Goal: Task Accomplishment & Management: Manage account settings

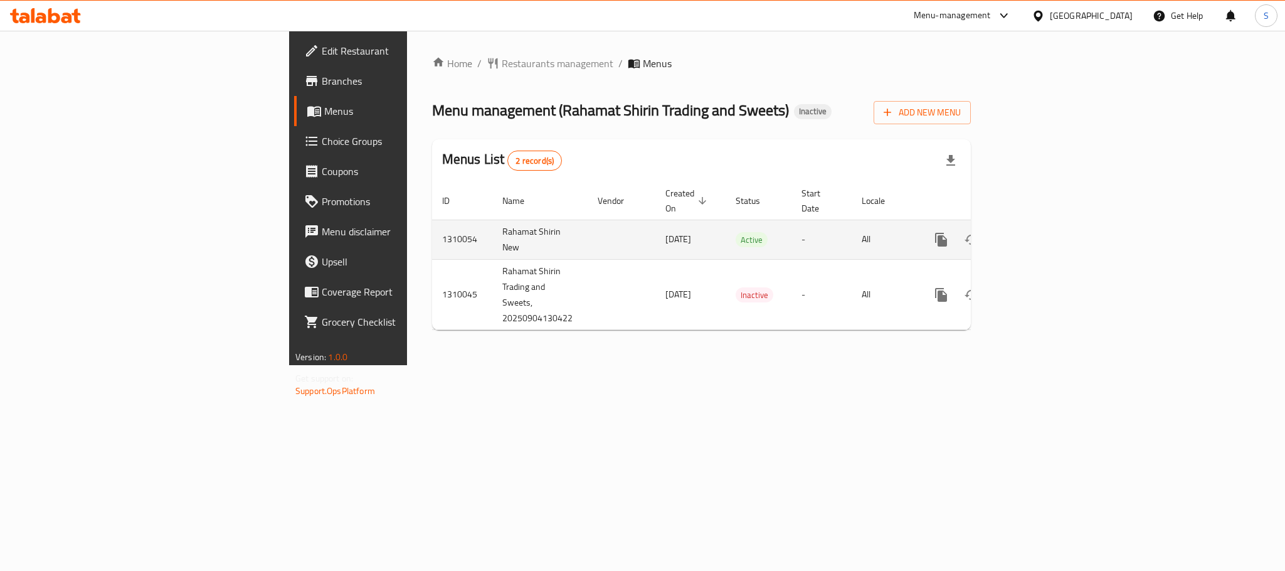
click at [1046, 237] on div "enhanced table" at bounding box center [986, 239] width 120 height 30
click at [1039, 232] on icon "enhanced table" at bounding box center [1031, 239] width 15 height 15
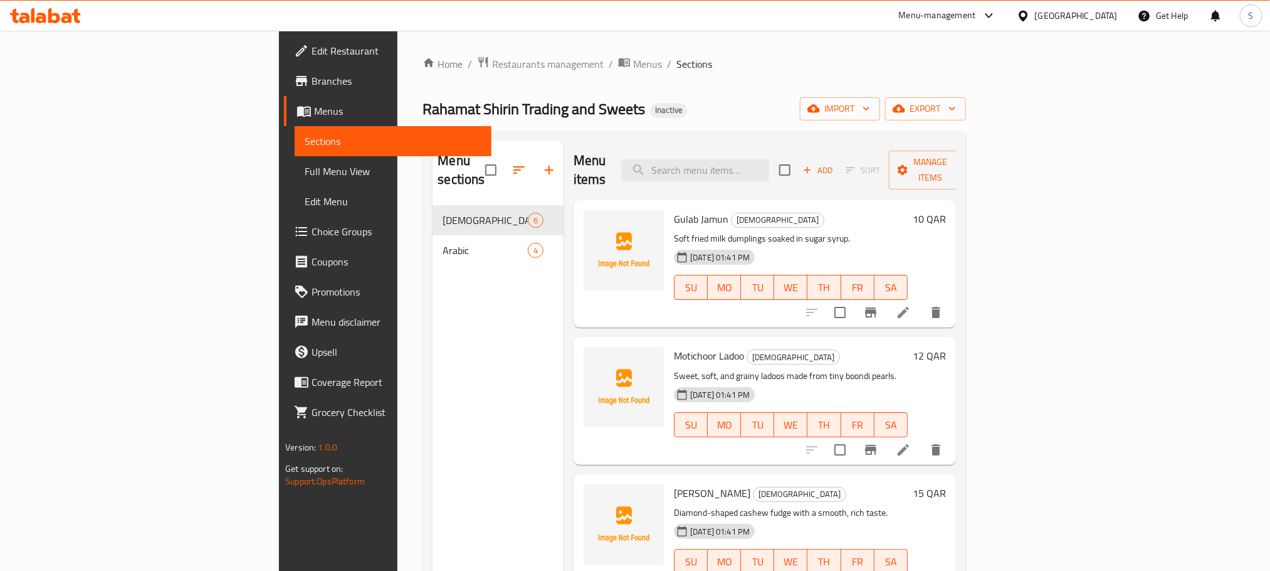
drag, startPoint x: 470, startPoint y: 548, endPoint x: 277, endPoint y: 17, distance: 565.1
click at [470, 547] on div "Menu sections Indian 6 Arabic 4" at bounding box center [498, 425] width 131 height 571
click at [460, 438] on div "Menu sections Indian 6 Arabic 4" at bounding box center [498, 425] width 131 height 571
click at [433, 303] on div "Menu sections Indian 6 Arabic 4" at bounding box center [498, 425] width 131 height 571
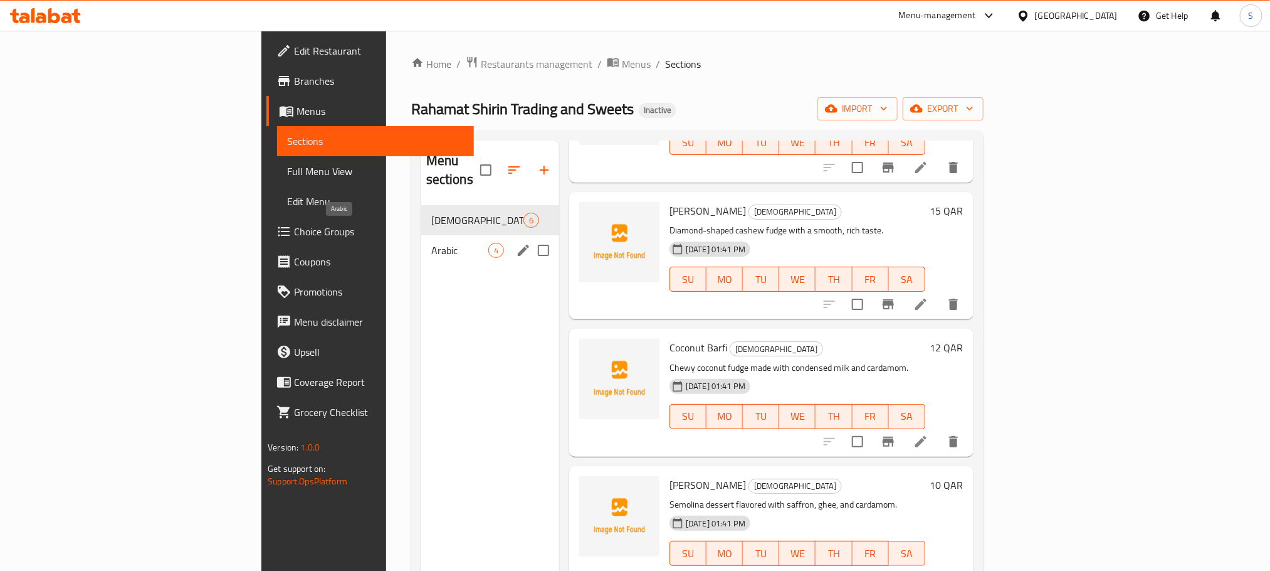
click at [431, 243] on span "Arabic" at bounding box center [459, 250] width 57 height 15
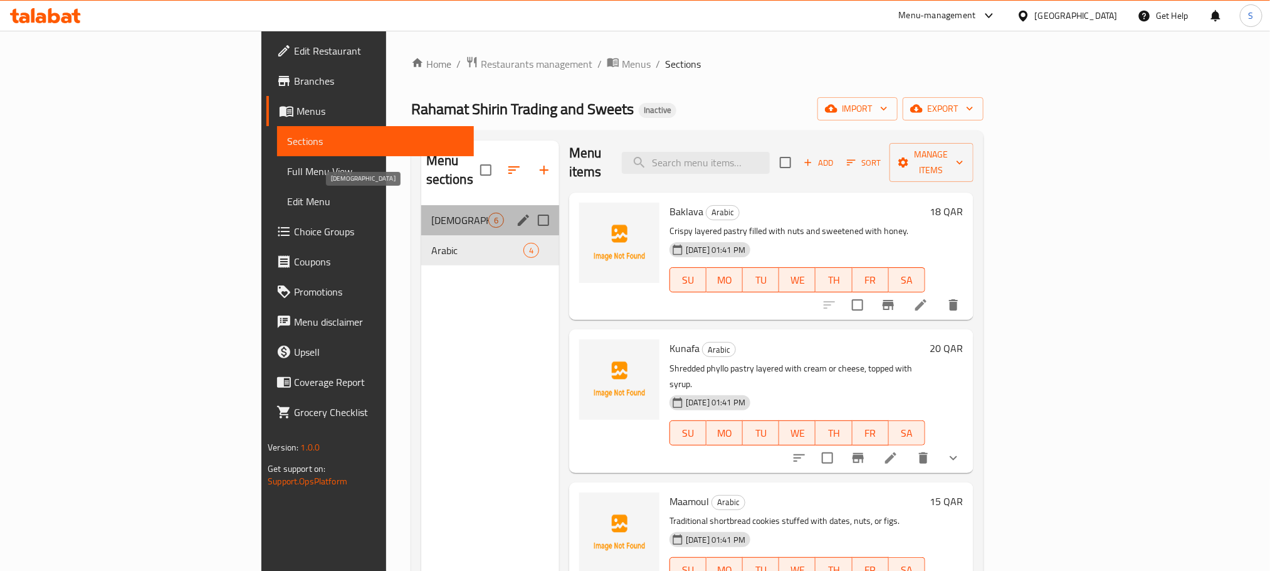
click at [431, 213] on span "[DEMOGRAPHIC_DATA]" at bounding box center [459, 220] width 57 height 15
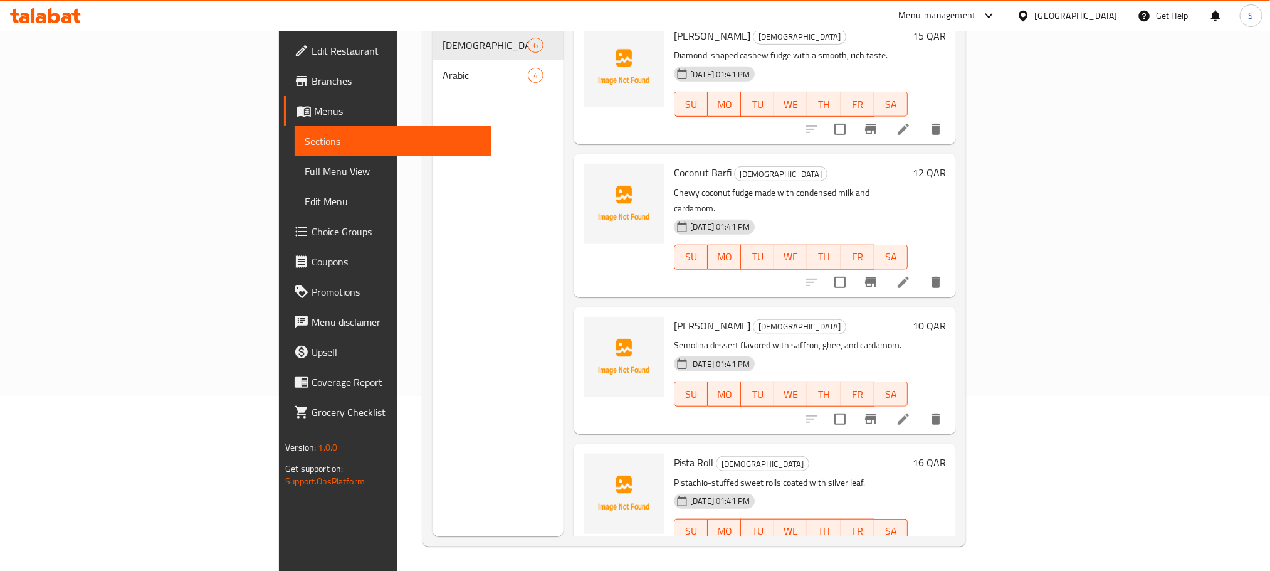
scroll to position [176, 0]
click at [433, 73] on nav "Indian 6 Arabic 4" at bounding box center [498, 59] width 131 height 70
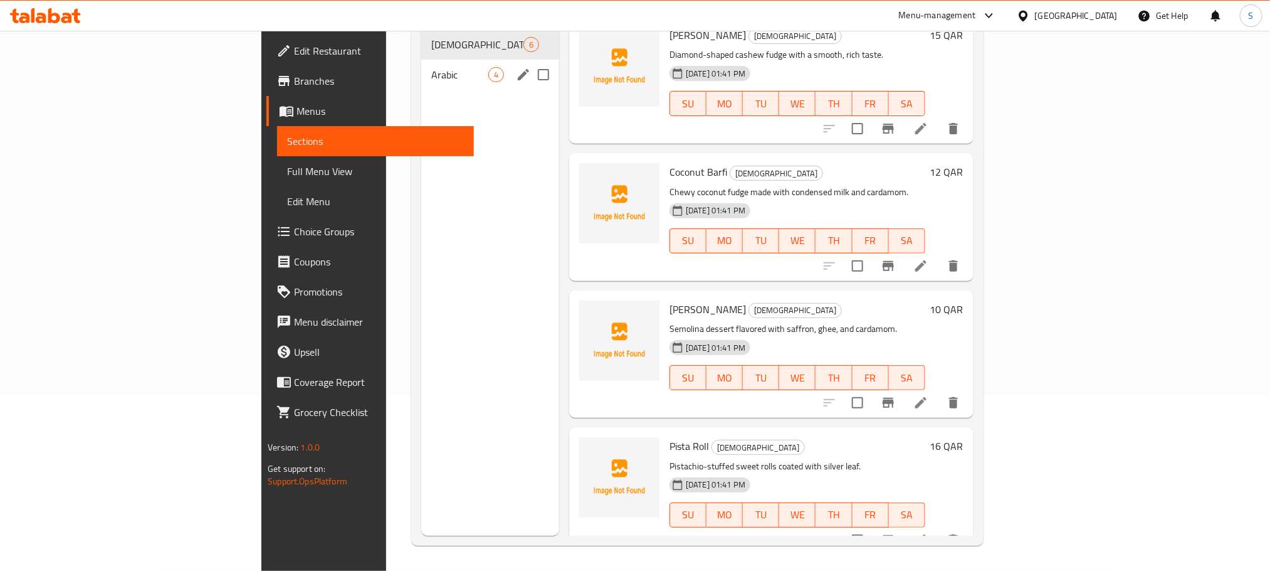
click at [431, 67] on span "Arabic" at bounding box center [459, 74] width 57 height 15
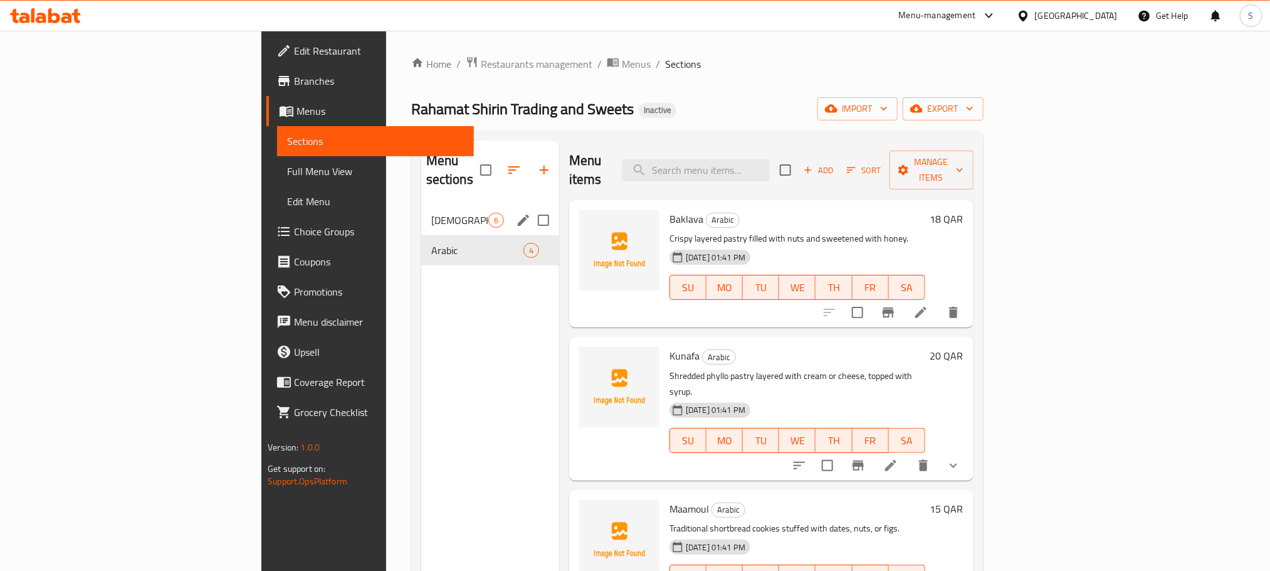
click at [431, 213] on span "[DEMOGRAPHIC_DATA]" at bounding box center [459, 220] width 57 height 15
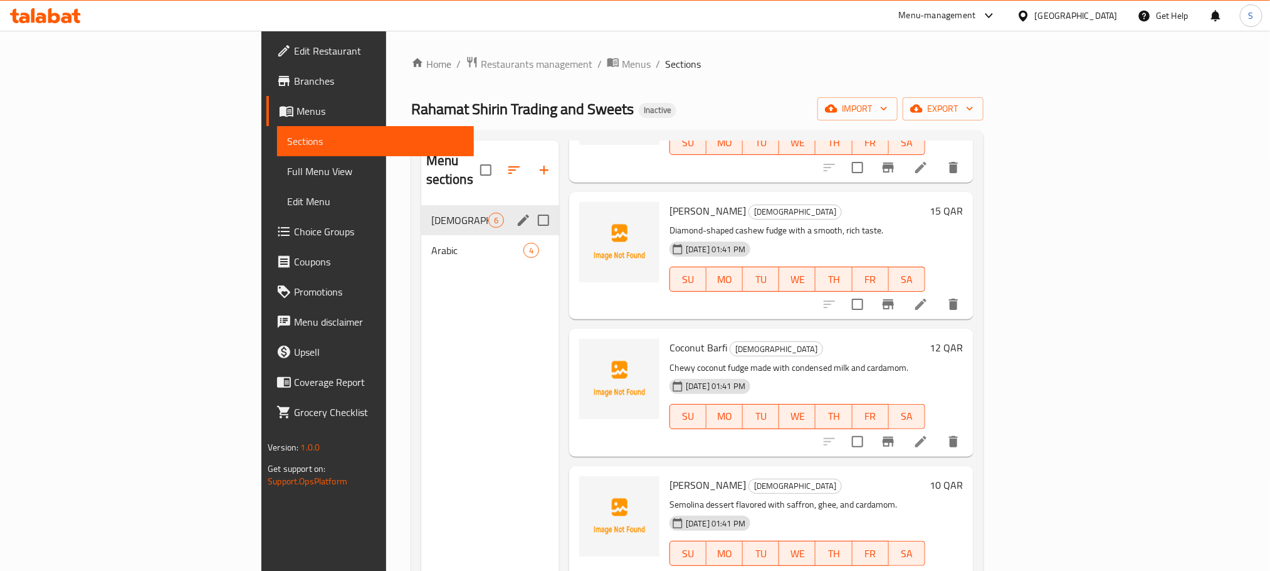
click at [421, 214] on div "Indian 6" at bounding box center [490, 220] width 138 height 30
click at [431, 243] on span "Arabic" at bounding box center [459, 250] width 57 height 15
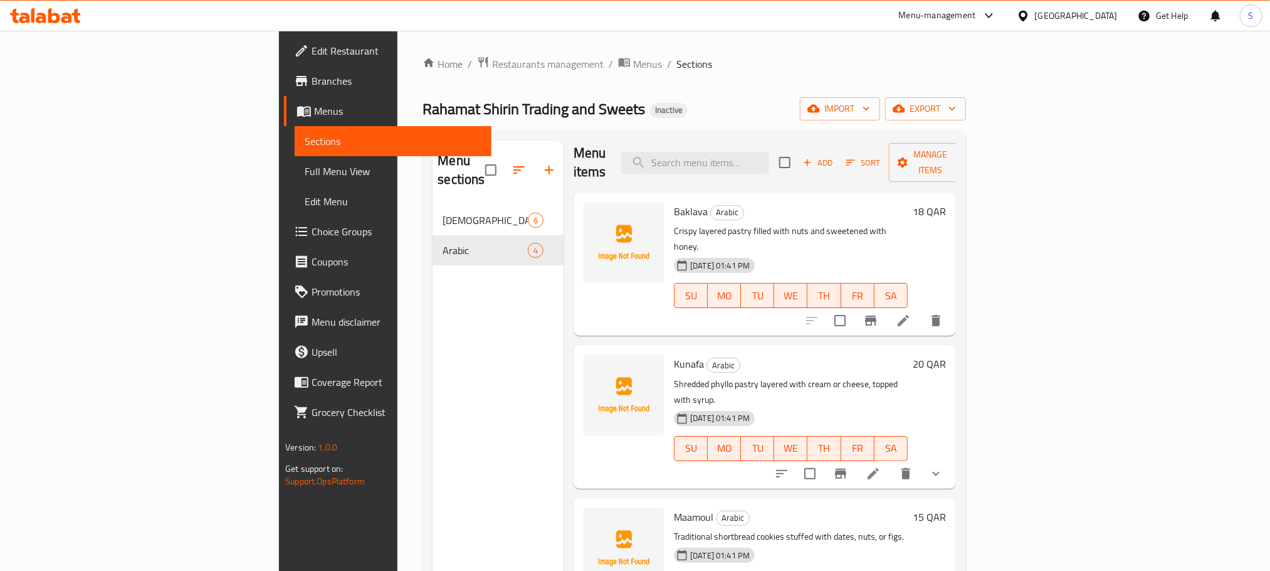
scroll to position [176, 0]
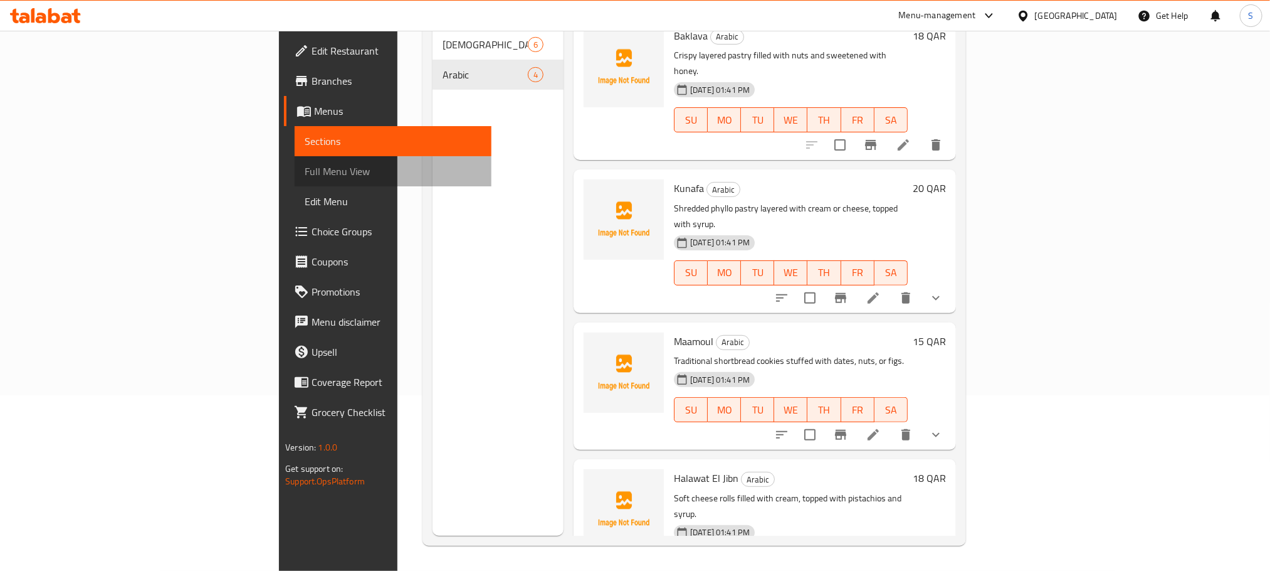
click at [305, 169] on span "Full Menu View" at bounding box center [393, 171] width 176 height 15
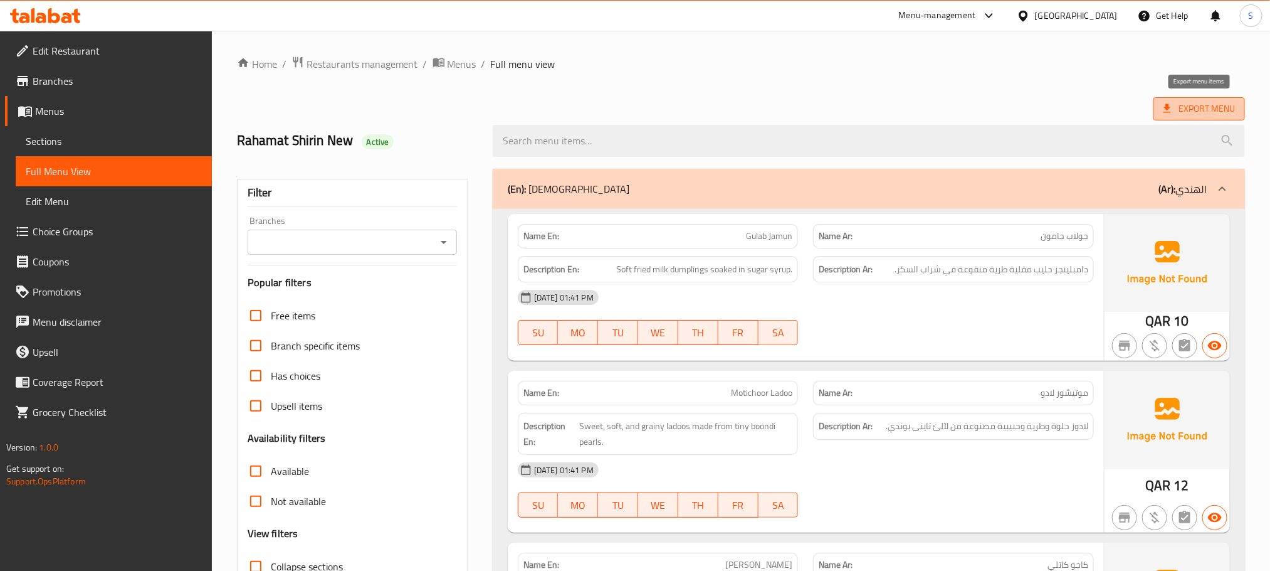
click at [1203, 109] on span "Export Menu" at bounding box center [1199, 109] width 71 height 16
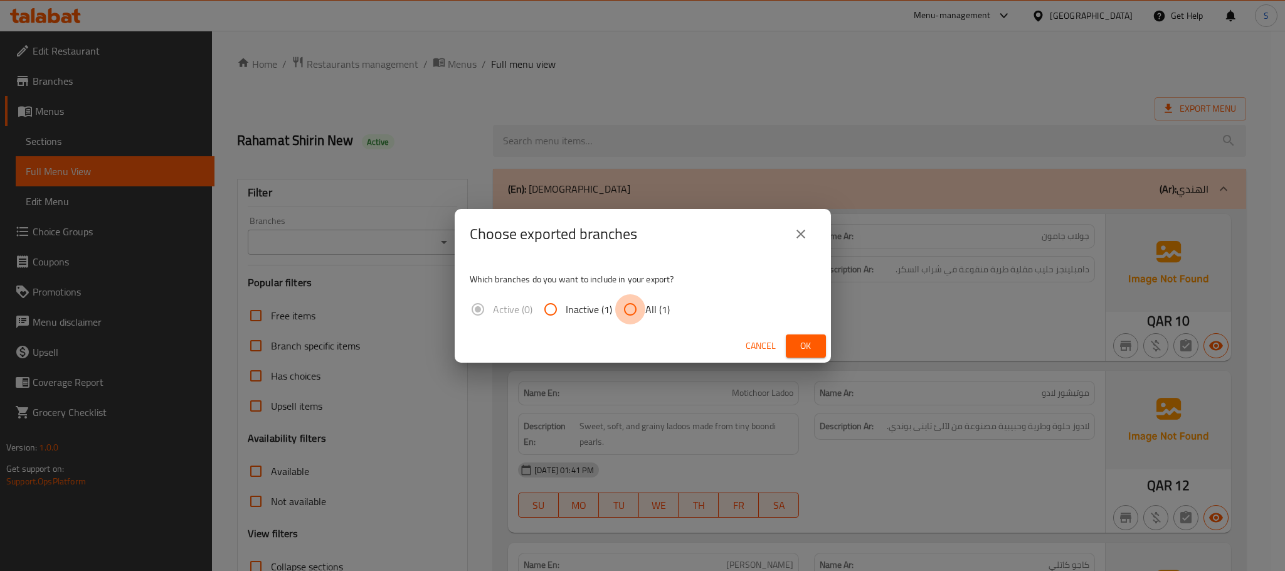
click at [638, 303] on input "All (1)" at bounding box center [630, 309] width 30 height 30
radio input "true"
click at [809, 339] on span "Ok" at bounding box center [806, 346] width 20 height 16
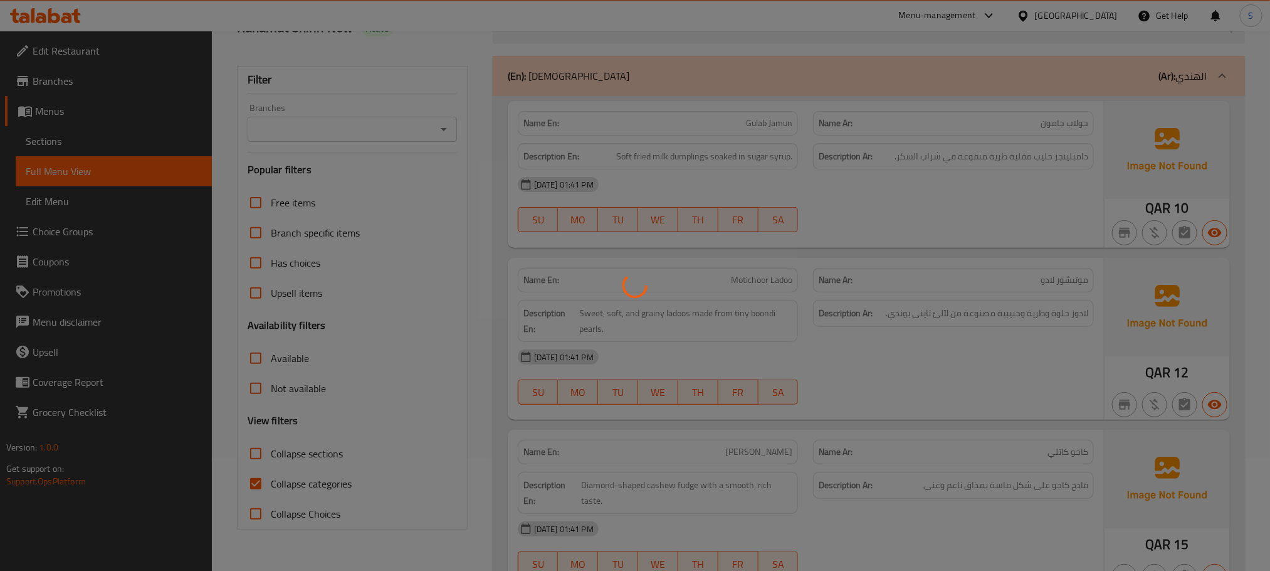
scroll to position [376, 0]
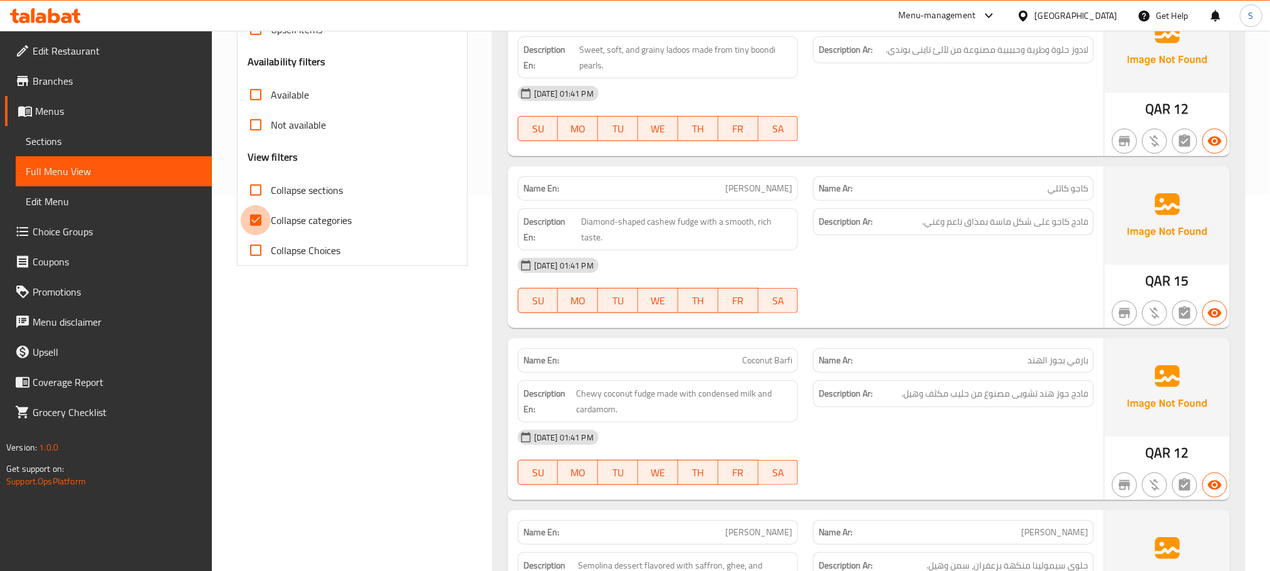
click at [250, 228] on input "Collapse categories" at bounding box center [256, 220] width 30 height 30
checkbox input "false"
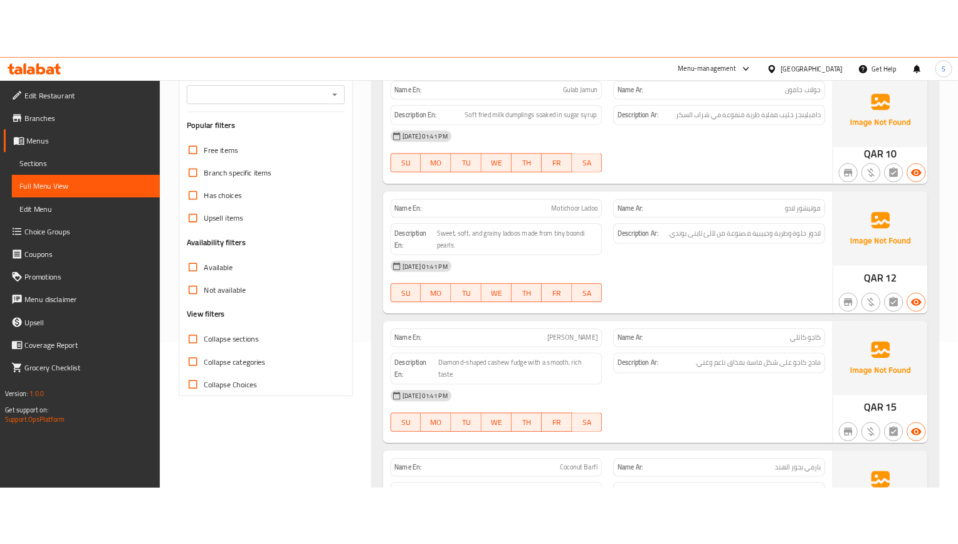
scroll to position [94, 0]
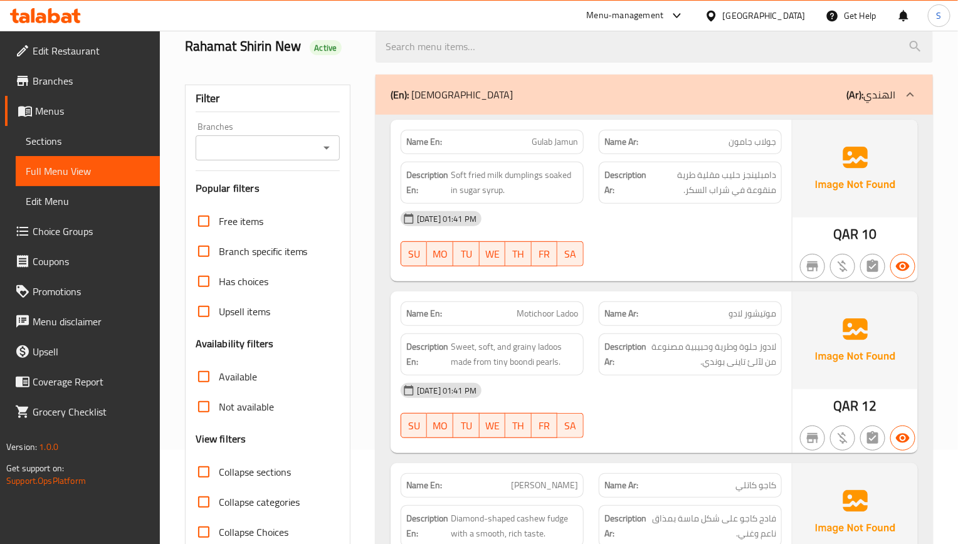
click at [612, 303] on div "Name Ar: موتيشور لادو" at bounding box center [690, 314] width 183 height 24
click at [444, 322] on div "Name En: Motichoor Ladoo" at bounding box center [492, 314] width 183 height 24
click at [538, 367] on span "Sweet, soft, and grainy ladoos made from tiny boondi pearls." at bounding box center [514, 354] width 127 height 31
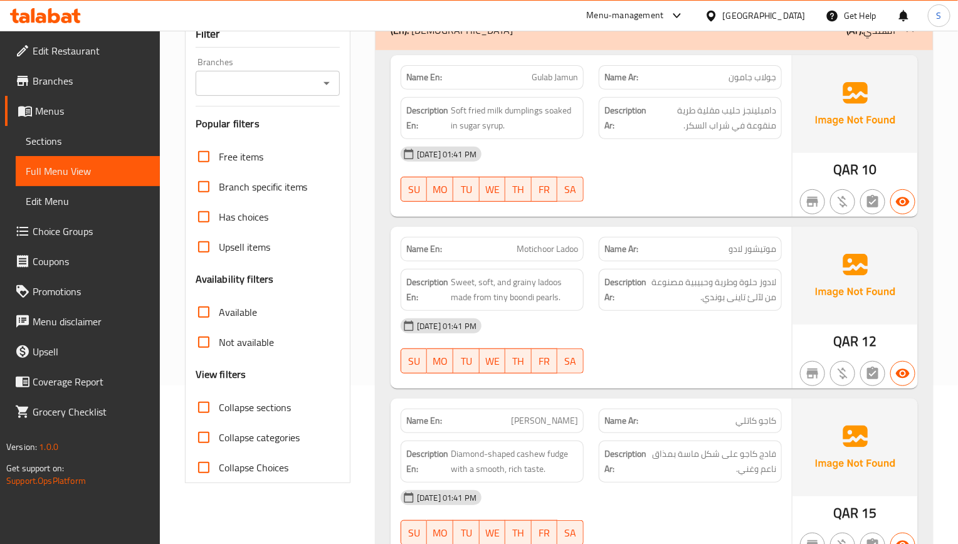
scroll to position [188, 0]
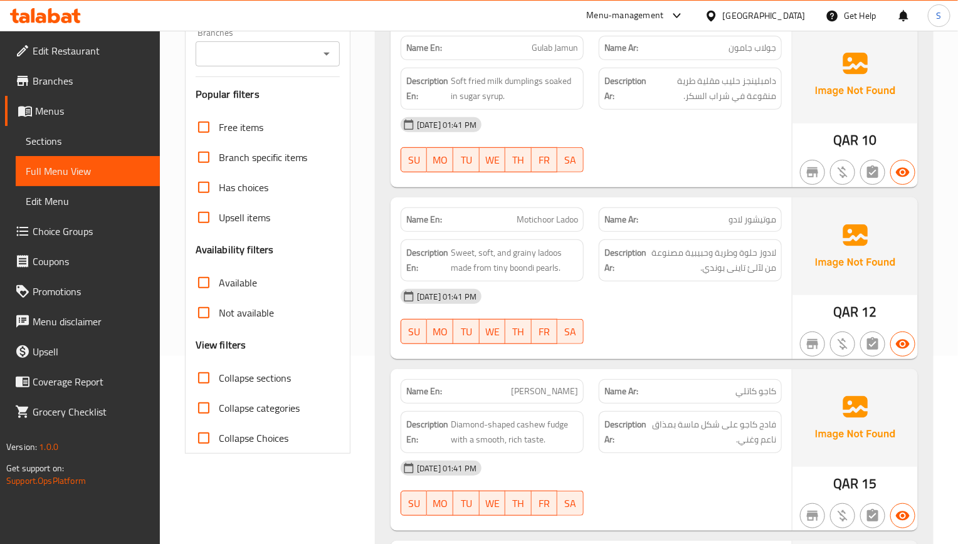
click at [642, 412] on div "Description Ar: فادج كاجو على شكل ماسة بمذاق ناعم وغني." at bounding box center [690, 432] width 198 height 57
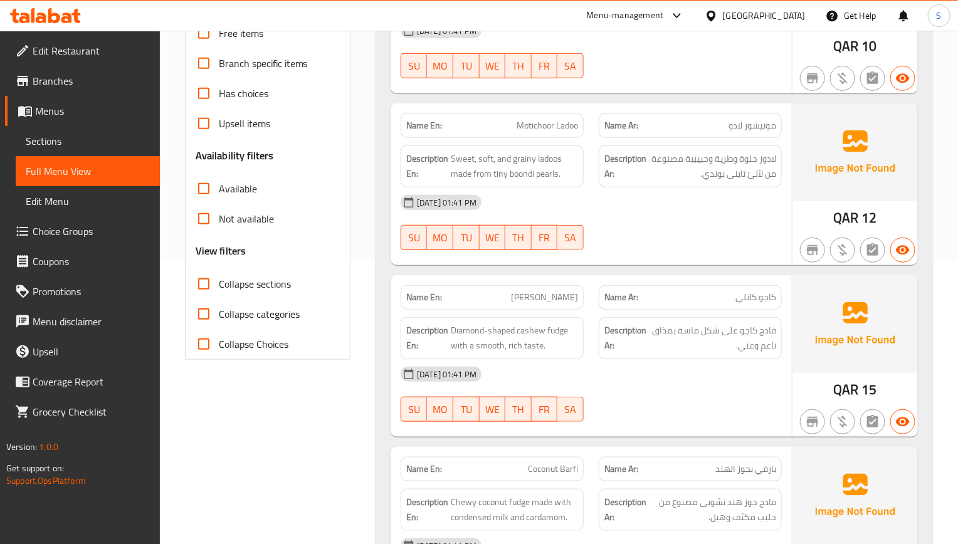
drag, startPoint x: 609, startPoint y: 334, endPoint x: 602, endPoint y: 330, distance: 8.4
click at [609, 334] on strong "Description Ar:" at bounding box center [625, 338] width 42 height 31
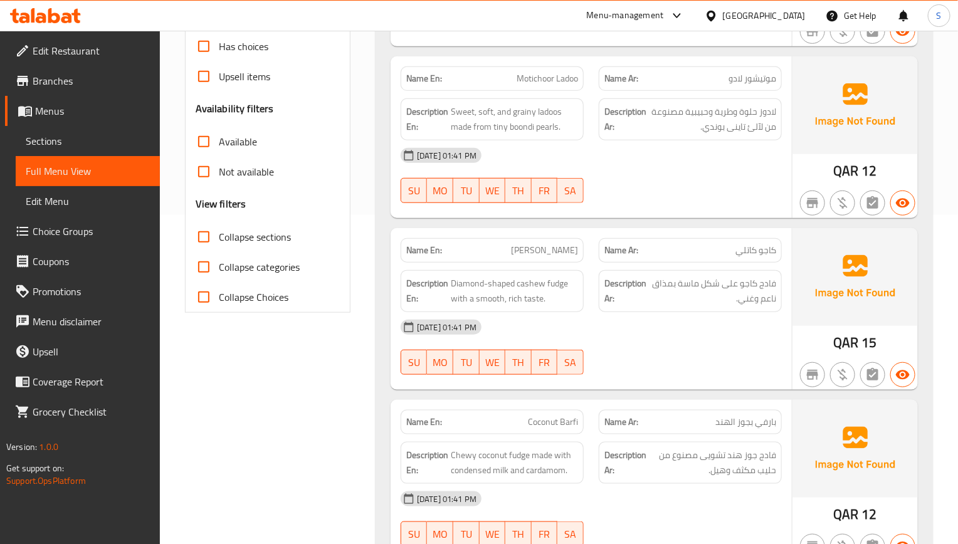
scroll to position [376, 0]
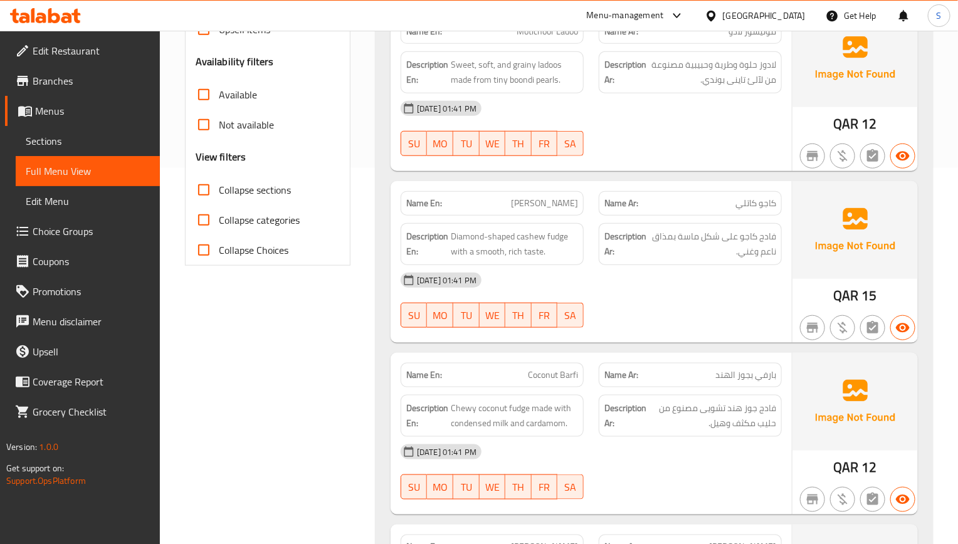
click at [443, 349] on div "Name En: Gulab Jamun Name Ar: جولاب جامون Description En: Soft fried milk dumpl…" at bounding box center [654, 358] width 557 height 1051
click at [612, 393] on div "Description Ar: فادج جوز هند تشويى مصنوع من حليب مكثف وهيل." at bounding box center [690, 415] width 198 height 57
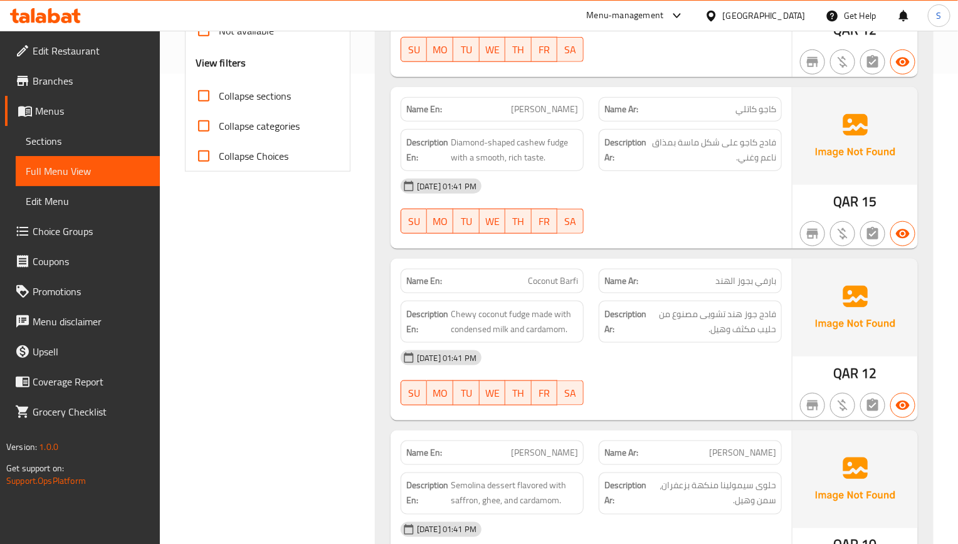
click at [741, 350] on div "04-09-2025 01:41 PM" at bounding box center [591, 358] width 396 height 30
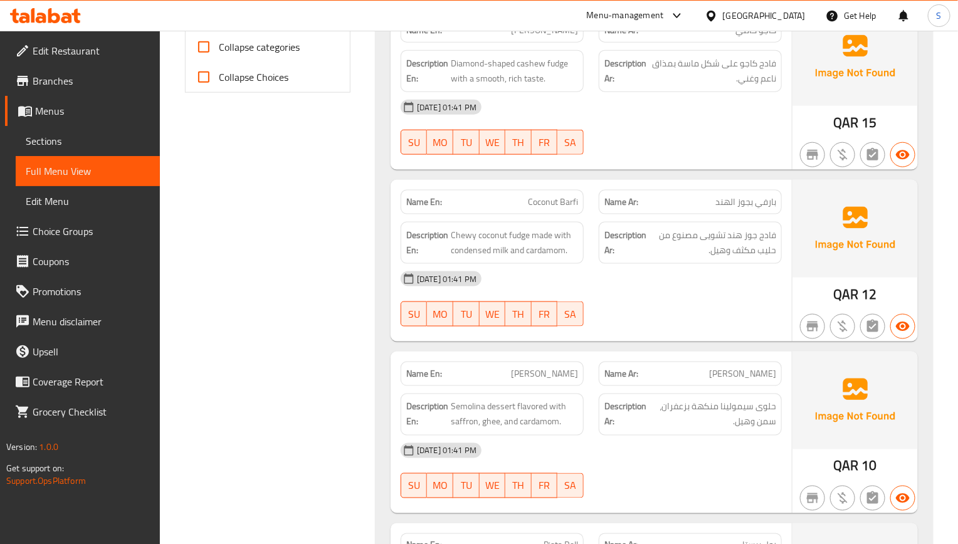
scroll to position [658, 0]
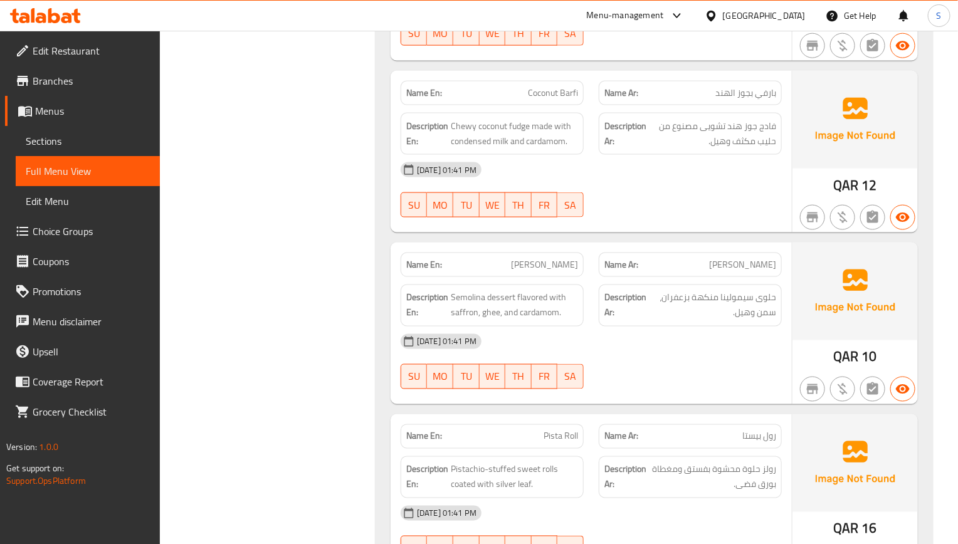
drag, startPoint x: 416, startPoint y: 260, endPoint x: 371, endPoint y: 182, distance: 89.4
click at [416, 260] on div "Name En: Rava Kesari" at bounding box center [492, 265] width 183 height 24
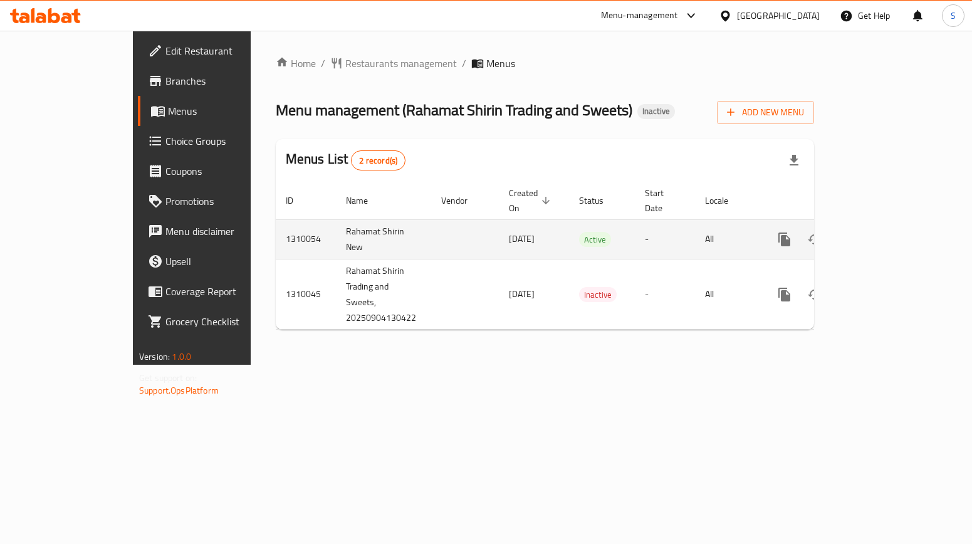
click at [890, 224] on link "enhanced table" at bounding box center [875, 239] width 30 height 30
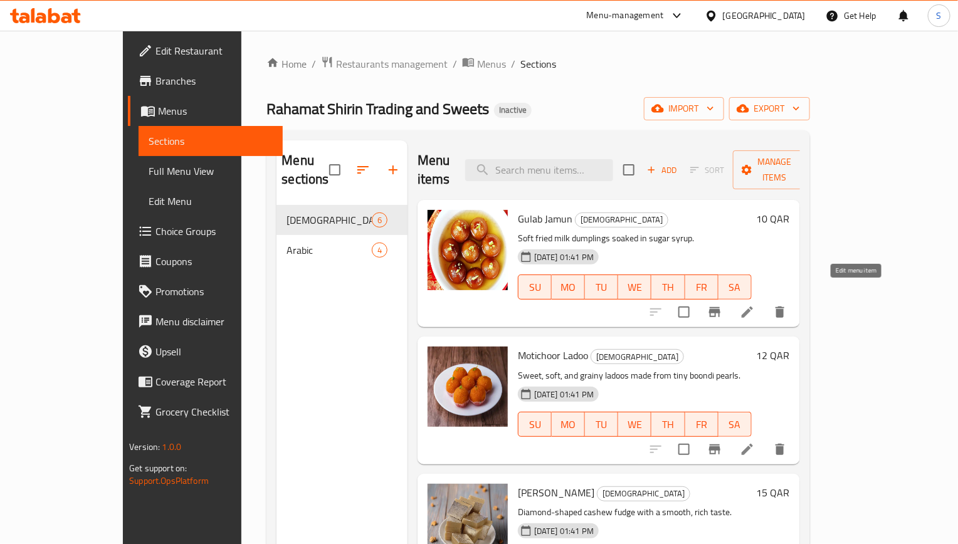
click at [755, 305] on icon at bounding box center [747, 312] width 15 height 15
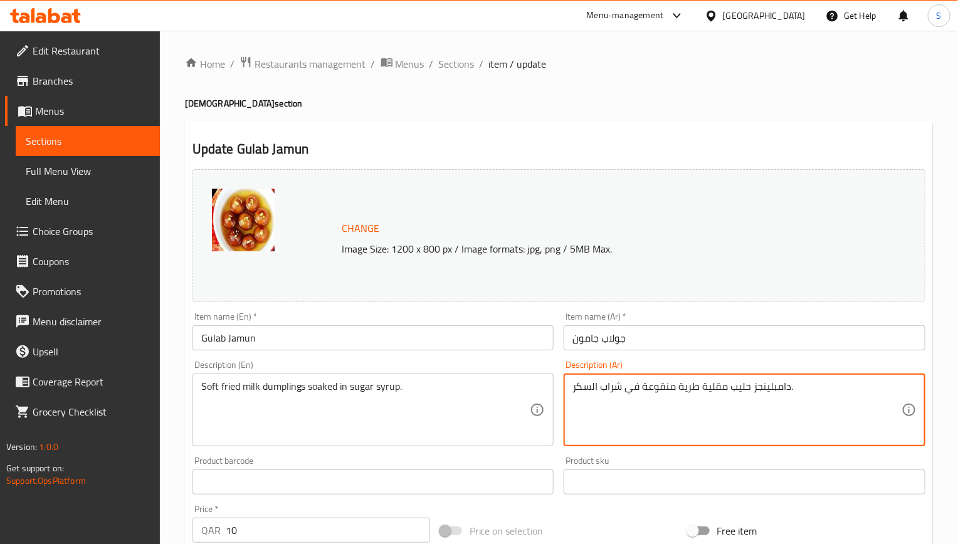
click at [769, 389] on textarea "دامبلينجز حليب مقلية طرية منقوعة في شراب السكر." at bounding box center [736, 411] width 329 height 60
paste textarea
type textarea "دامبلينج حليب مقلية طرية منقوعة في شراب السكر."
click at [518, 335] on input "Gulab Jamun" at bounding box center [373, 337] width 362 height 25
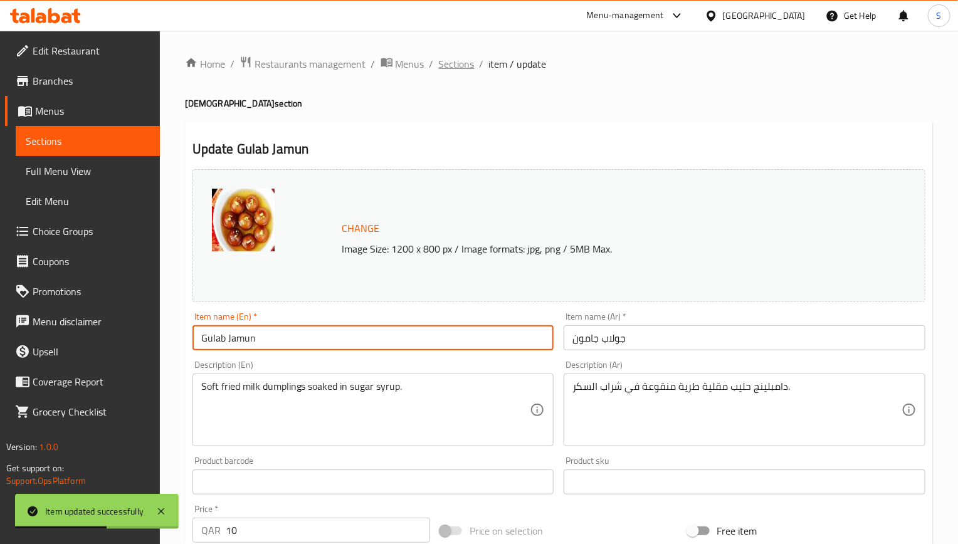
click at [452, 63] on span "Sections" at bounding box center [457, 63] width 36 height 15
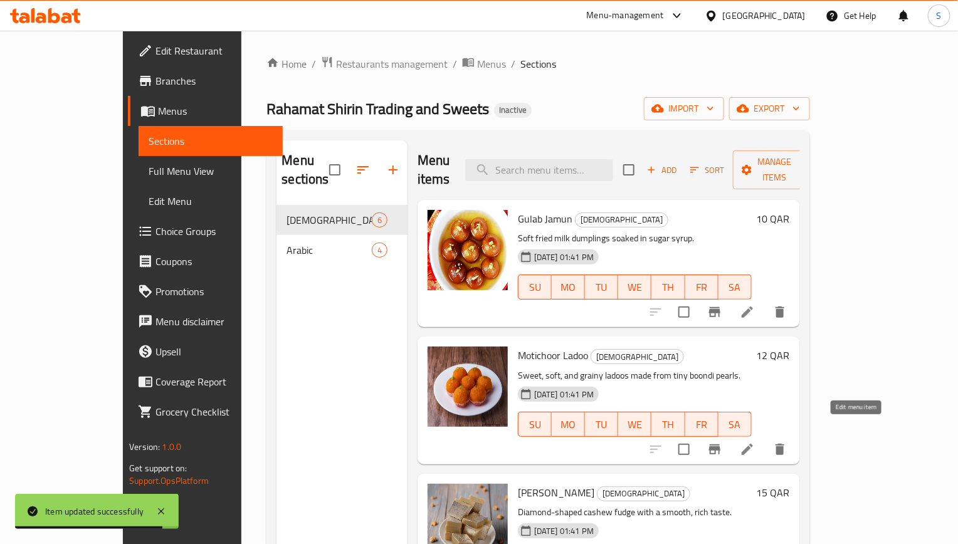
click at [765, 438] on li at bounding box center [747, 449] width 35 height 23
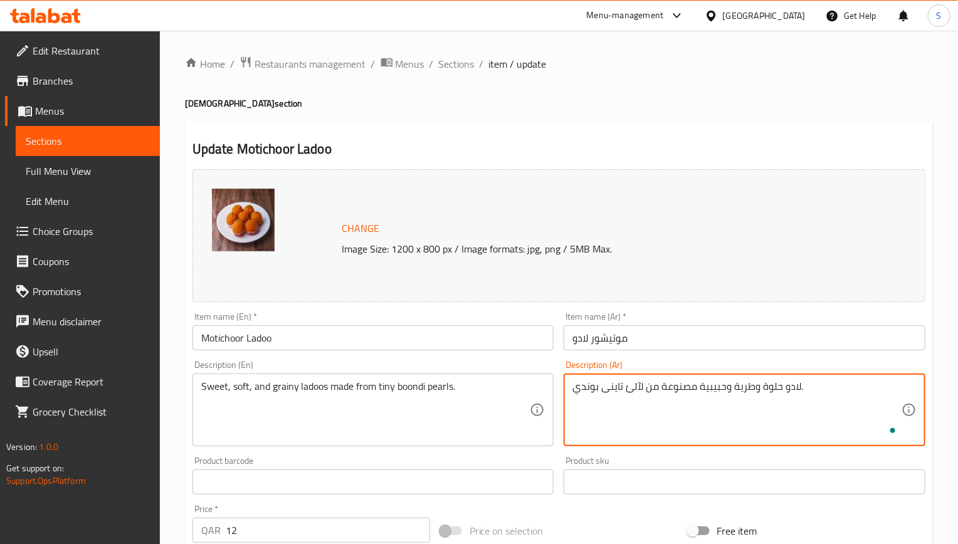
click at [531, 329] on input "Motichoor Ladoo" at bounding box center [373, 337] width 362 height 25
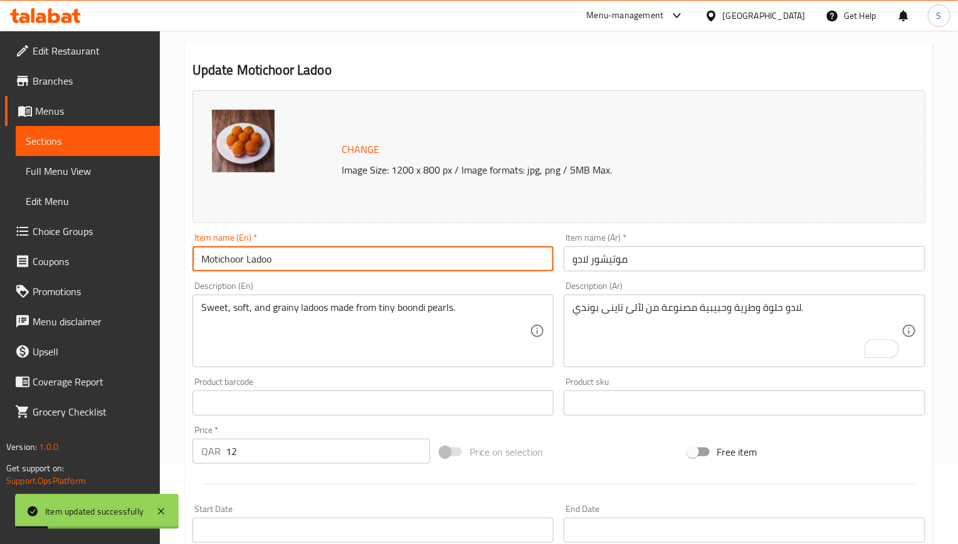
scroll to position [94, 0]
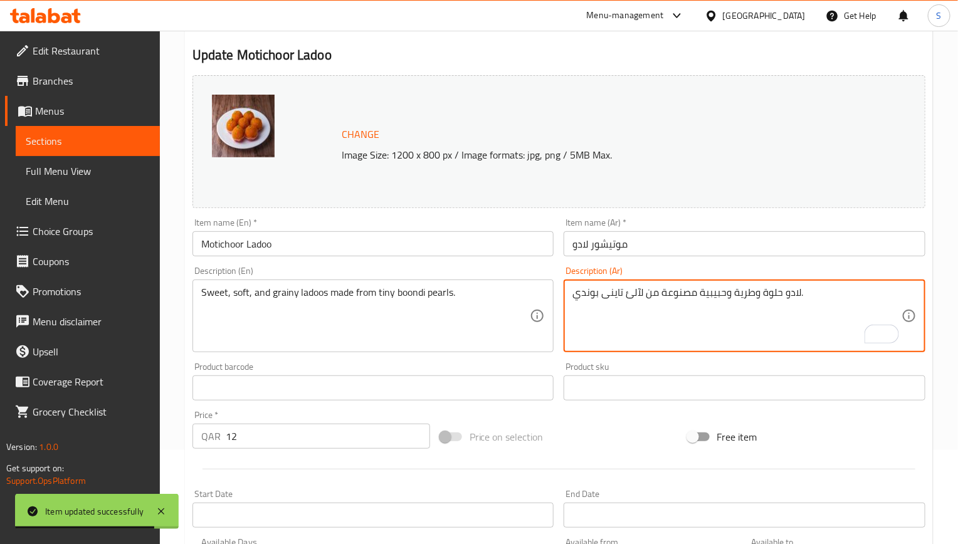
click at [619, 297] on textarea "لادو حلوة وطرية وحبيبية مصنوعة من لآلئ تاينى بوندي." at bounding box center [736, 317] width 329 height 60
click at [830, 290] on textarea "لادو حلوة وطرية وحبيبية مصنوعة من لآلئ بوندي." at bounding box center [736, 317] width 329 height 60
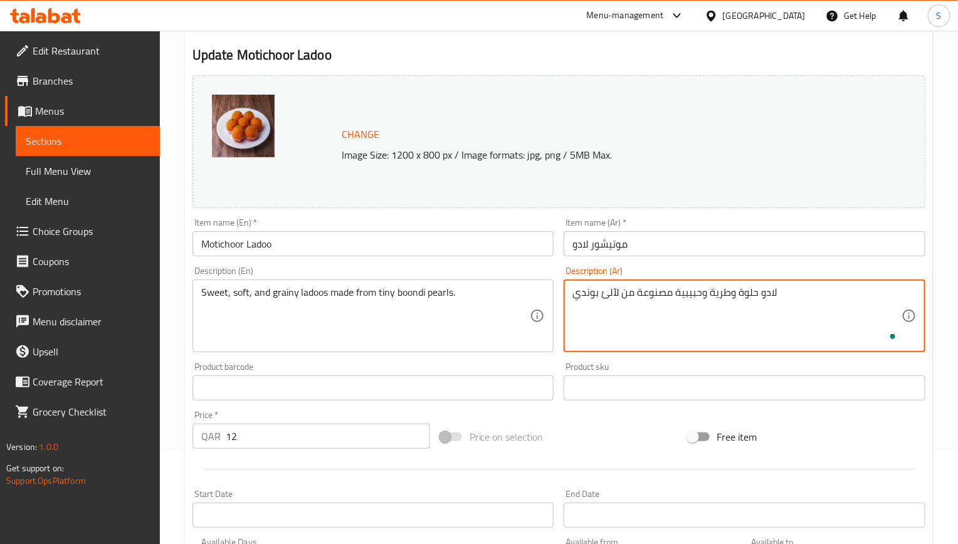
paste textarea "صغير"
type textarea "لادو حلوة وطرية وحبيبية مصنوعة من لآلئ بوندي صغيرة"
click at [523, 250] on input "Motichoor Ladoo" at bounding box center [373, 243] width 362 height 25
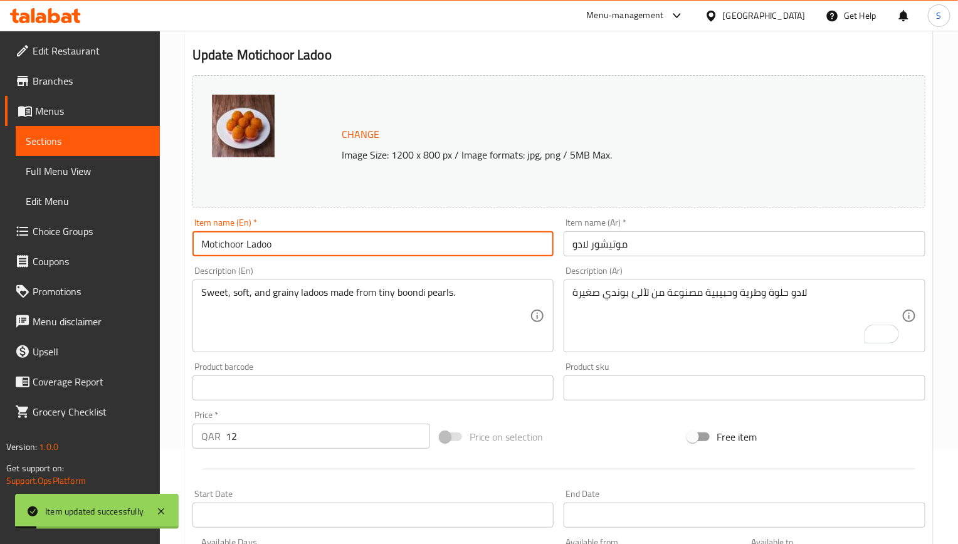
scroll to position [0, 0]
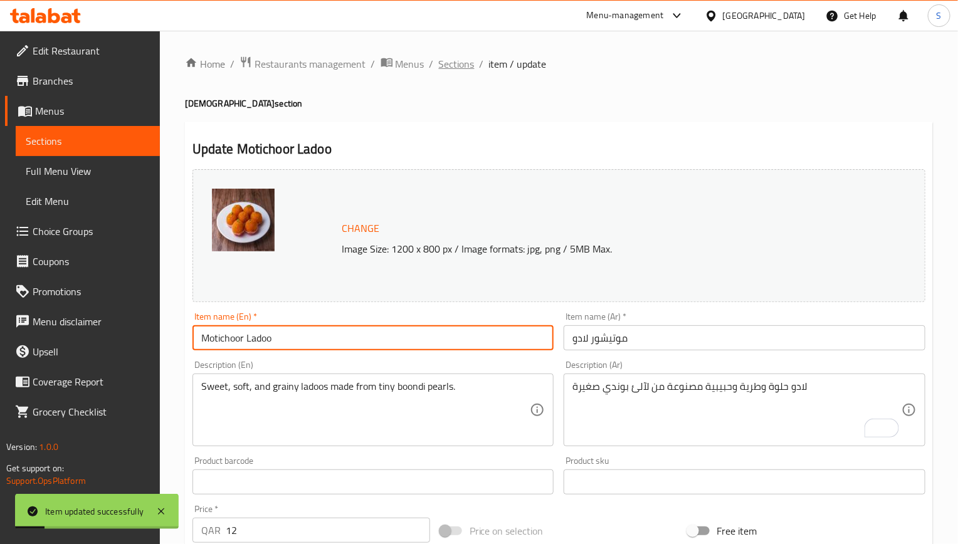
click at [461, 63] on span "Sections" at bounding box center [457, 63] width 36 height 15
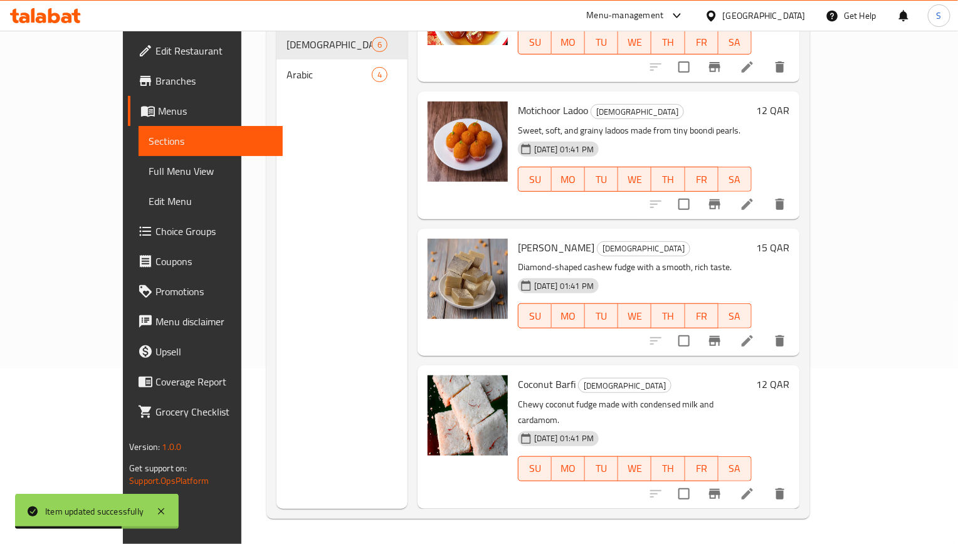
scroll to position [94, 0]
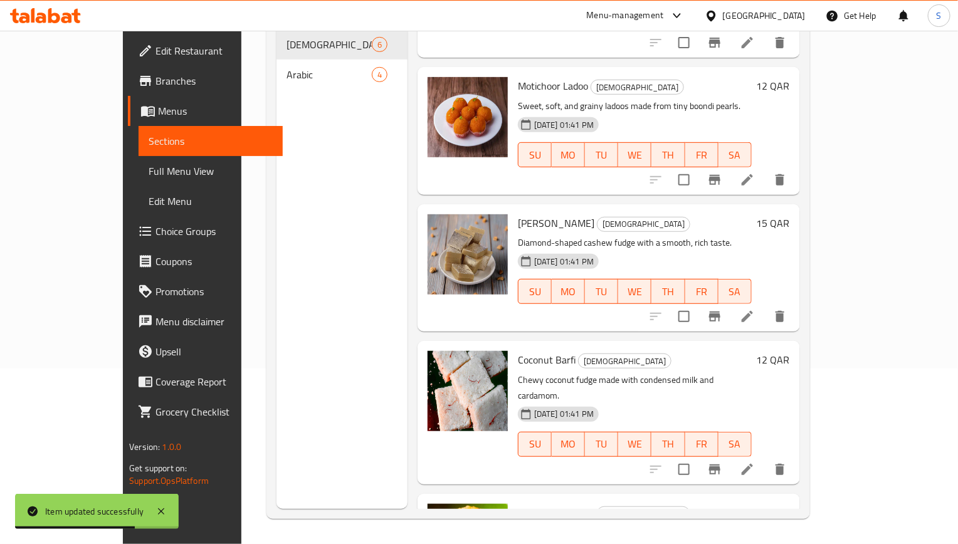
click at [765, 458] on li at bounding box center [747, 469] width 35 height 23
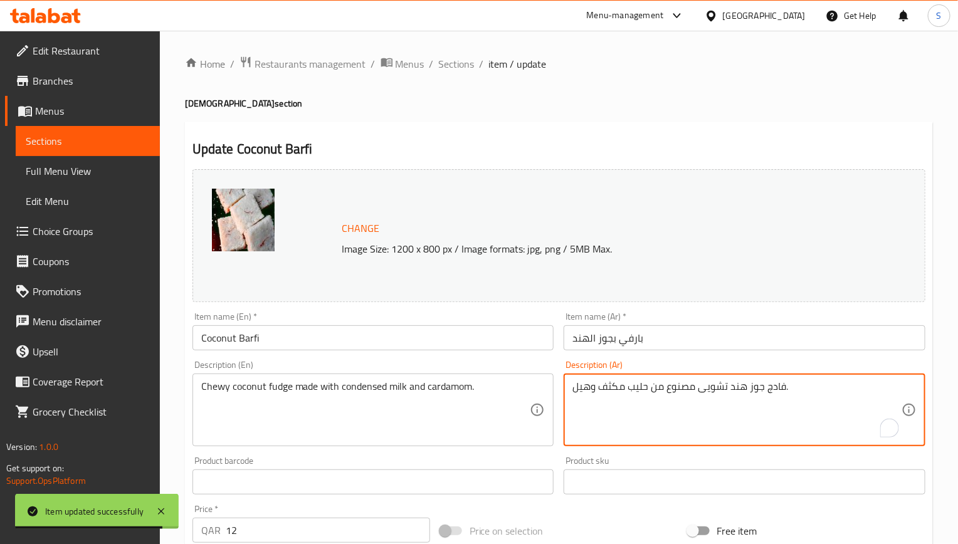
click at [723, 390] on textarea "فادج جوز هند تشويى مصنوع من حليب مكثف وهيل." at bounding box center [736, 411] width 329 height 60
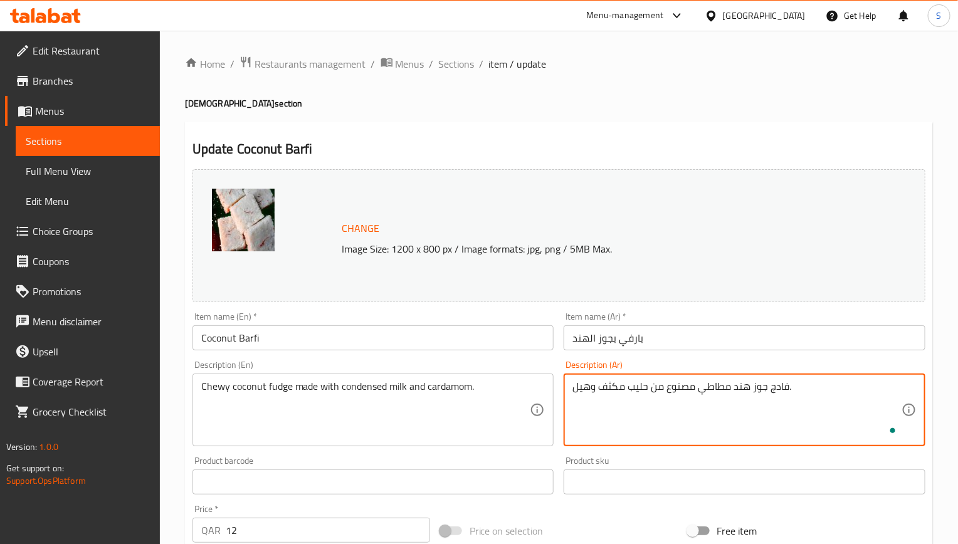
type textarea "فادج جوز هند مطاطي مصنوع من حليب مكثف وهيل."
click at [510, 334] on input "Coconut Barfi" at bounding box center [373, 337] width 362 height 25
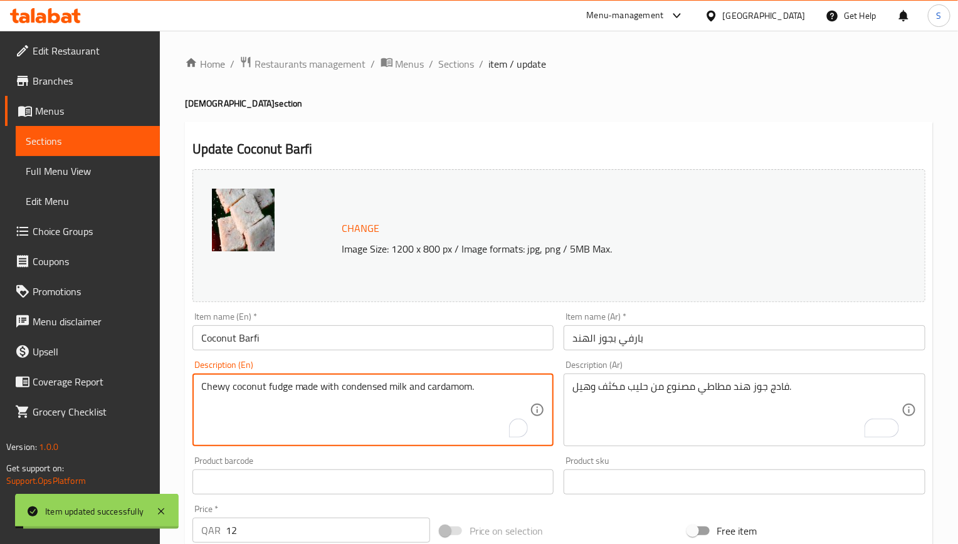
click at [384, 384] on textarea "Chewy coconut fudge made with condensed milk and cardamom." at bounding box center [365, 411] width 329 height 60
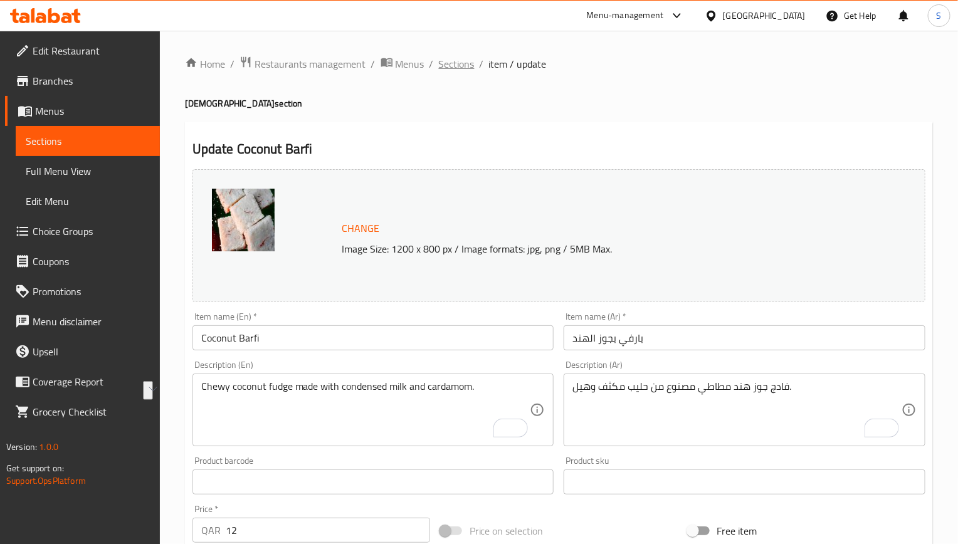
click at [469, 61] on span "Sections" at bounding box center [457, 63] width 36 height 15
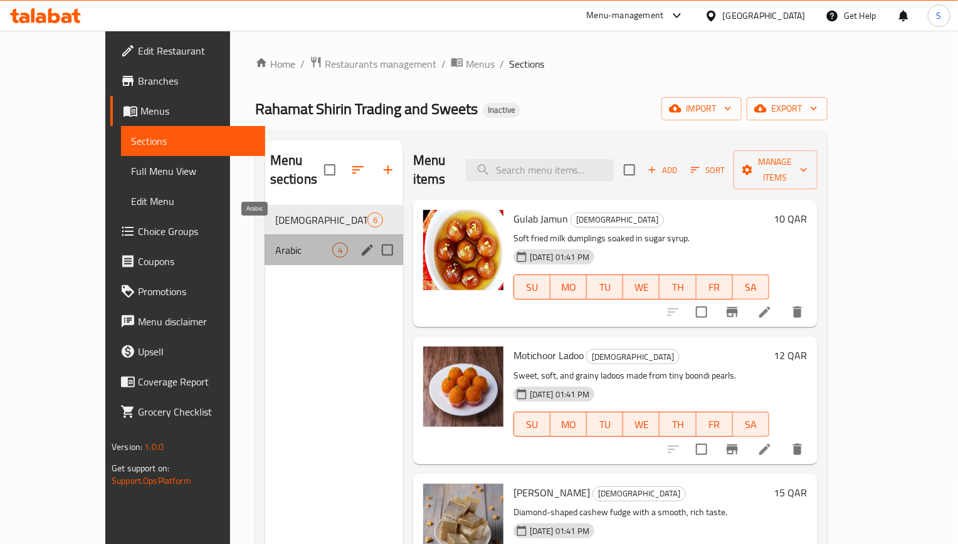
click at [275, 243] on span "Arabic" at bounding box center [303, 250] width 57 height 15
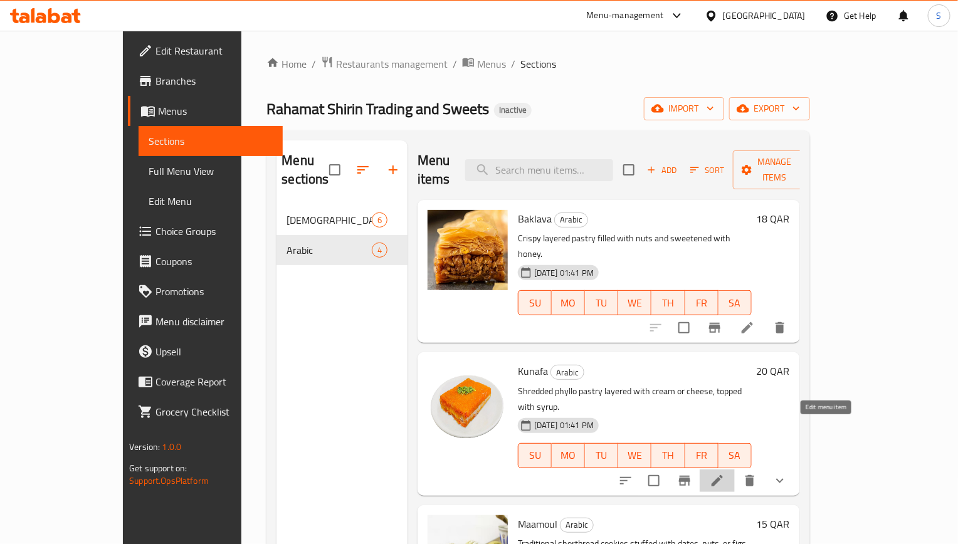
click at [723, 475] on icon at bounding box center [717, 480] width 11 height 11
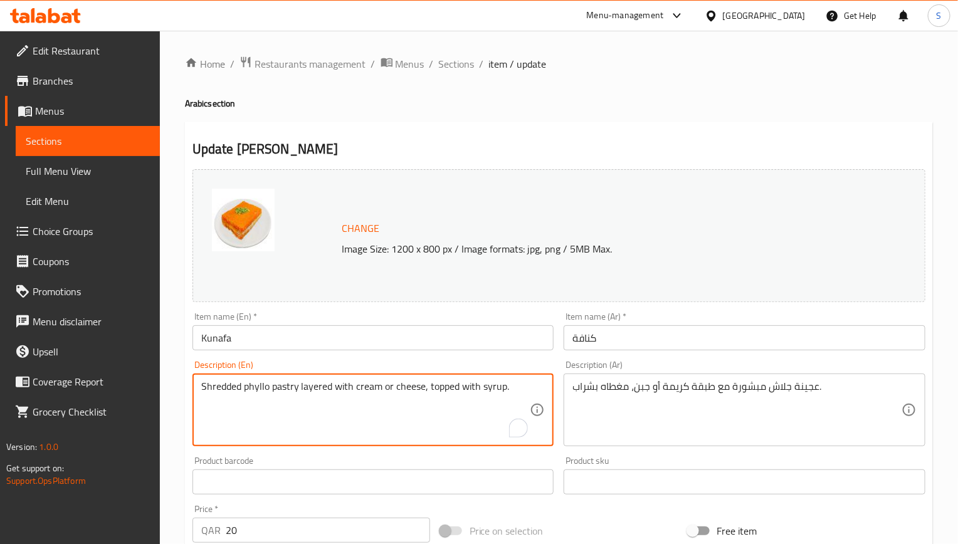
click at [312, 401] on textarea "Shredded phyllo pastry layered with cream or cheese, topped with syrup." at bounding box center [365, 411] width 329 height 60
drag, startPoint x: 298, startPoint y: 392, endPoint x: 256, endPoint y: 382, distance: 43.2
click at [256, 382] on textarea "Shredded phyllo pastry layered with cream or cheese, topped with syrup." at bounding box center [365, 411] width 329 height 60
drag, startPoint x: 255, startPoint y: 382, endPoint x: 243, endPoint y: 389, distance: 13.6
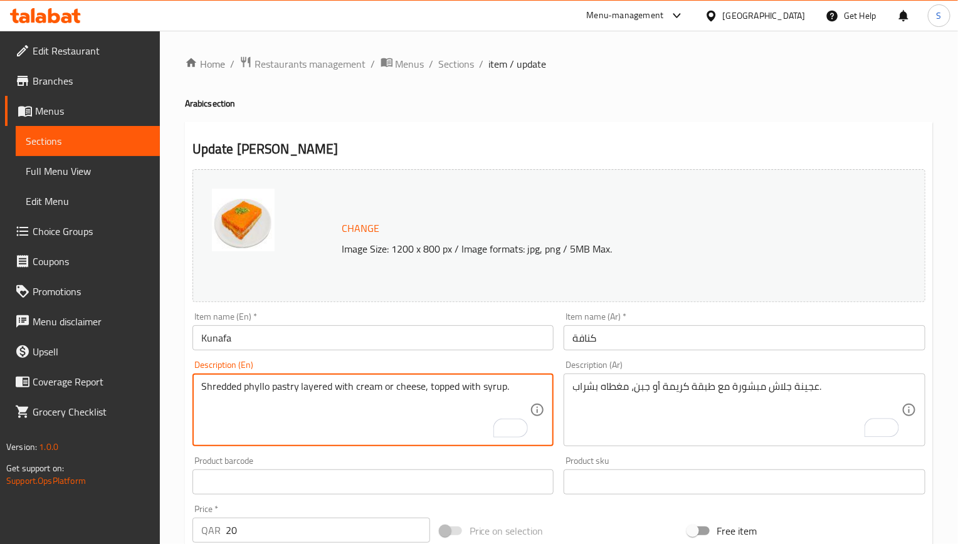
click at [243, 389] on textarea "Shredded phyllo pastry layered with cream or cheese, topped with syrup." at bounding box center [365, 411] width 329 height 60
click at [245, 399] on textarea "Shredded phyllo pastry layered with cream or cheese, topped with syrup." at bounding box center [365, 411] width 329 height 60
drag, startPoint x: 243, startPoint y: 386, endPoint x: 298, endPoint y: 386, distance: 54.5
click at [298, 386] on textarea "Shredded phyllo pastry layered with cream or cheese, topped with syrup." at bounding box center [365, 411] width 329 height 60
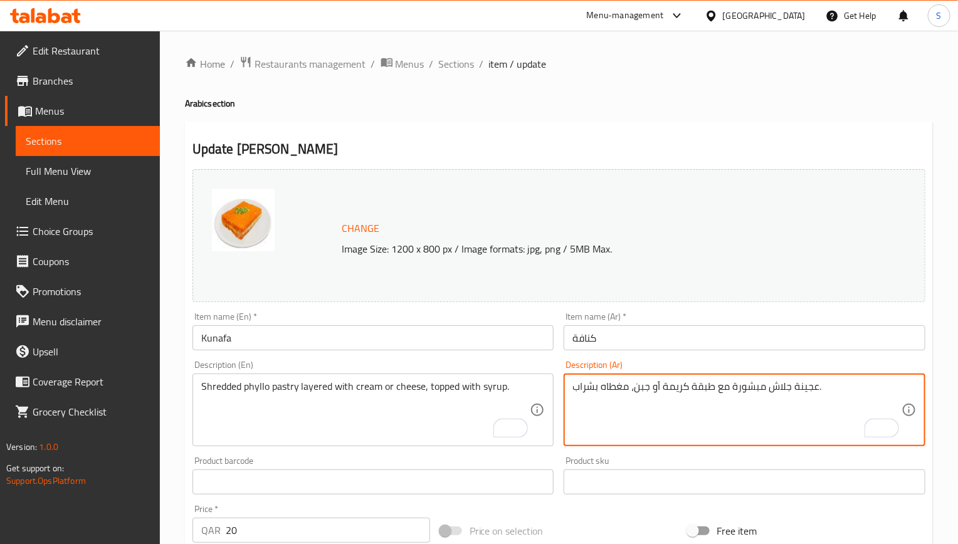
click at [698, 394] on textarea "عجينة جلاش مبشورة مع طبقة كريمة أو جبن، مغطاه بشراب." at bounding box center [736, 411] width 329 height 60
type textarea "عجينة جلاش مبشورة مع طبقات كريمة أو جبن، مغطاه بشراب."
click at [438, 330] on input "Kunafa" at bounding box center [373, 337] width 362 height 25
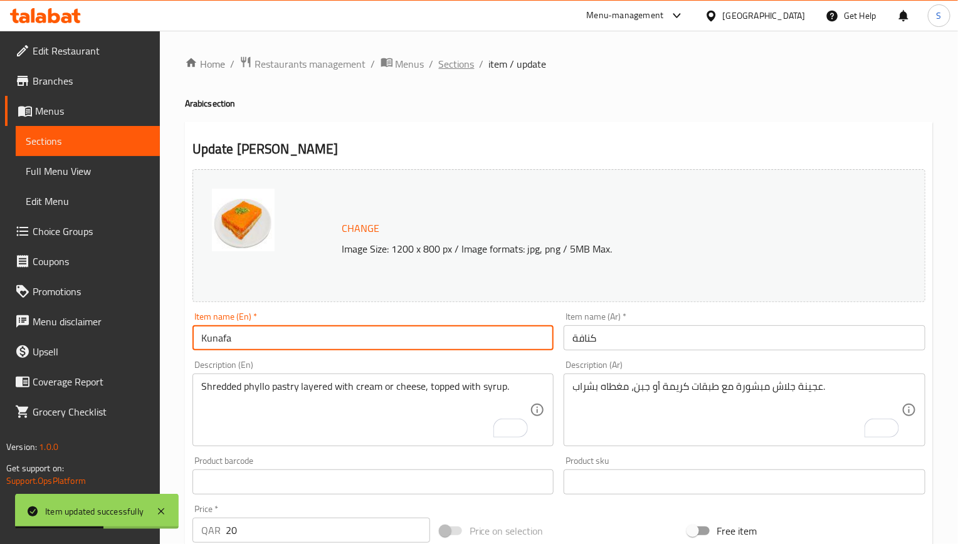
click at [457, 66] on span "Sections" at bounding box center [457, 63] width 36 height 15
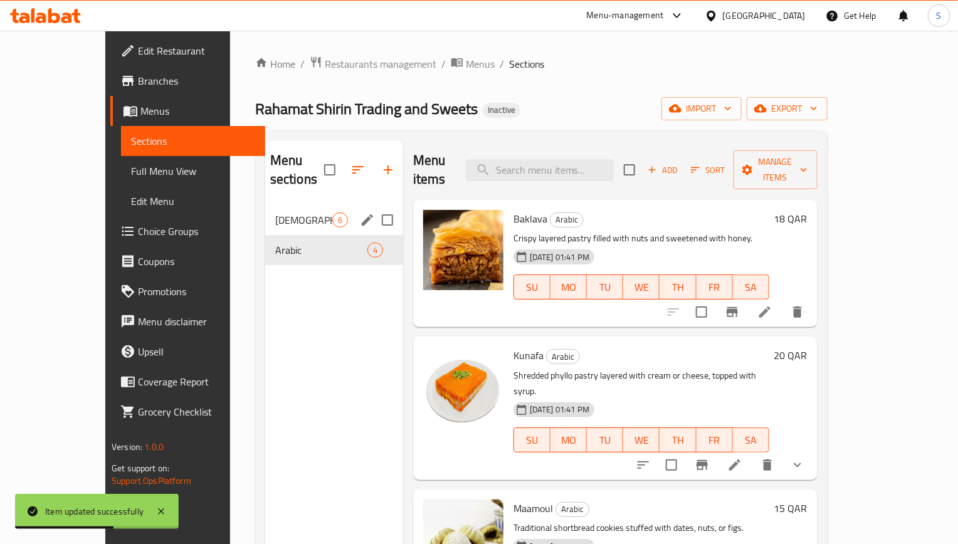
click at [275, 213] on span "[DEMOGRAPHIC_DATA]" at bounding box center [303, 220] width 57 height 15
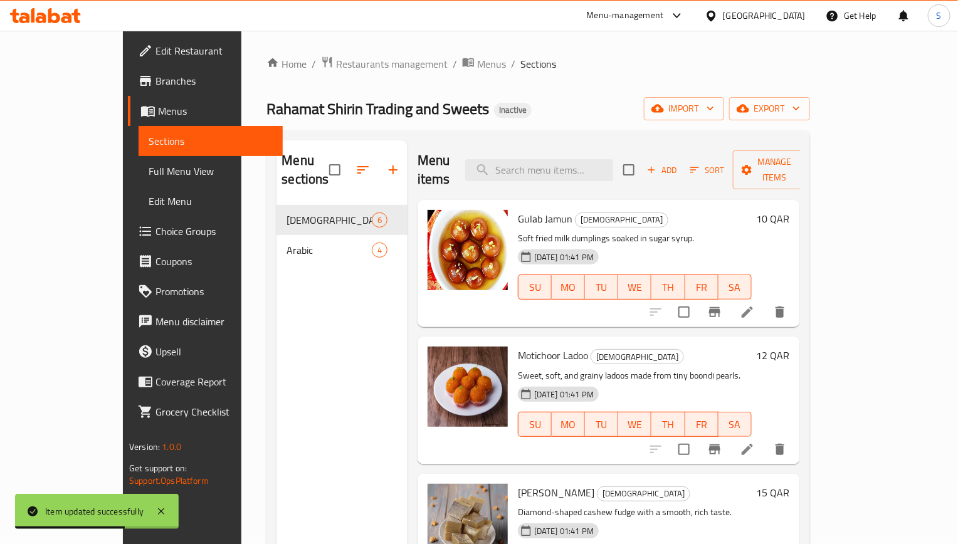
scroll to position [308, 0]
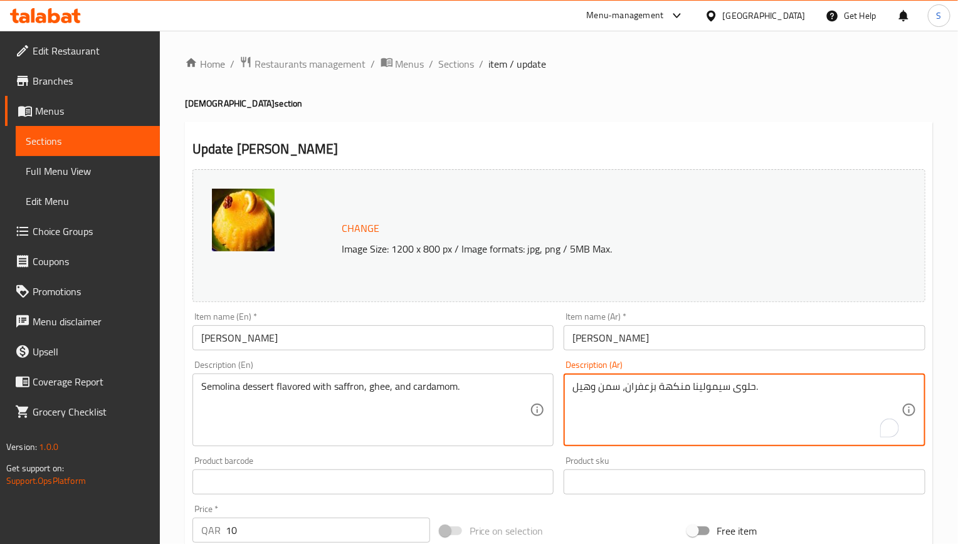
click at [673, 391] on textarea "حلوى سيمولينا منكهة بزعفران، سمن وهيل." at bounding box center [736, 411] width 329 height 60
paste textarea "To enrich screen reader interactions, please activate Accessibility in Grammarl…"
click at [653, 387] on textarea "حلوى سيمولينا منكه بزعفران، سمن وهيل." at bounding box center [736, 411] width 329 height 60
type textarea "حلوى سيمولينا منكه بالزعفران، سمن وهيل."
click at [450, 339] on input "[PERSON_NAME]" at bounding box center [373, 337] width 362 height 25
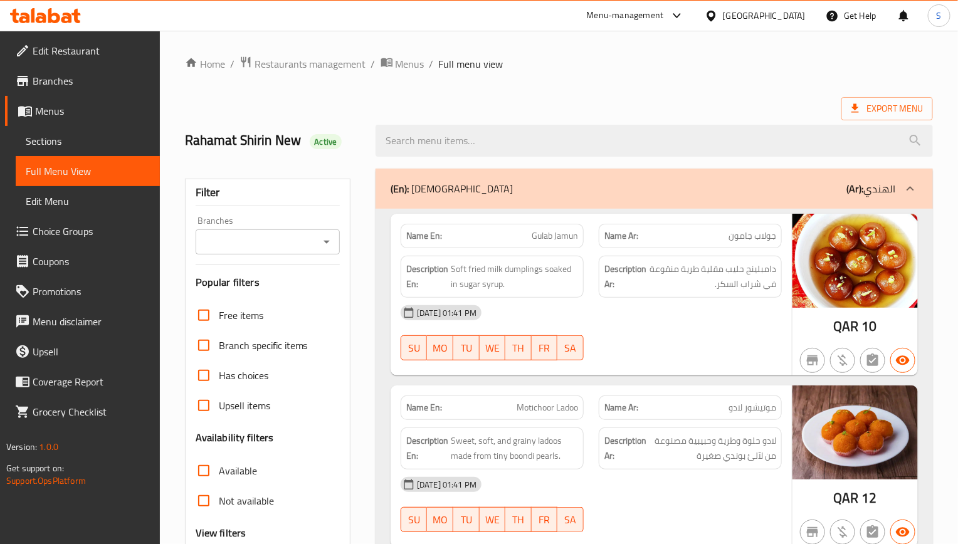
click at [497, 322] on div "[DATE] 01:41 PM" at bounding box center [591, 313] width 396 height 30
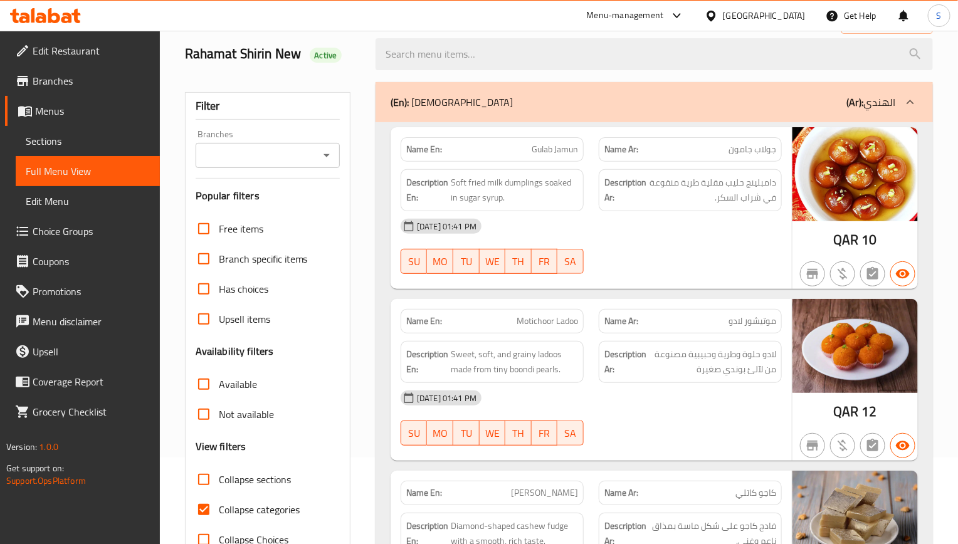
scroll to position [94, 0]
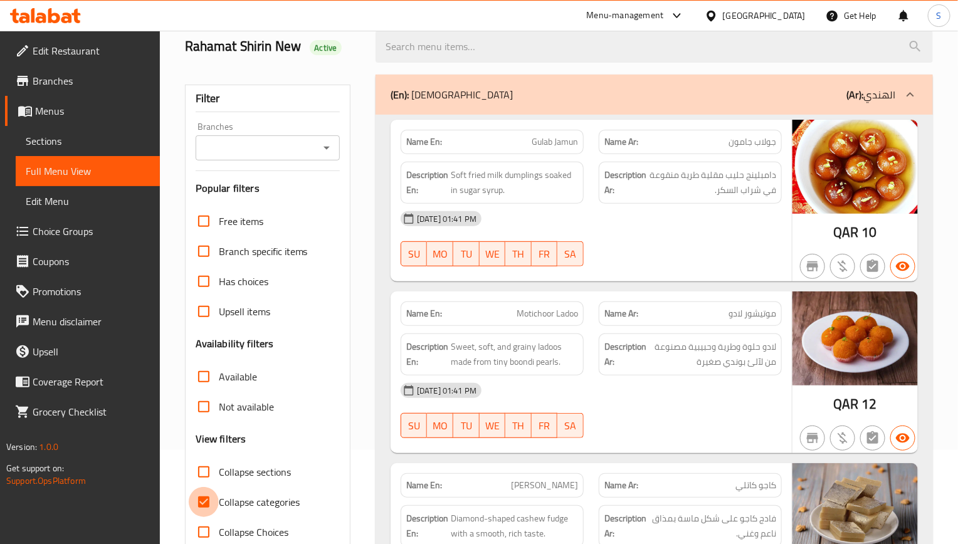
click at [216, 504] on input "Collapse categories" at bounding box center [204, 502] width 30 height 30
checkbox input "false"
click at [566, 324] on div "Name En: Motichoor Ladoo" at bounding box center [492, 314] width 183 height 24
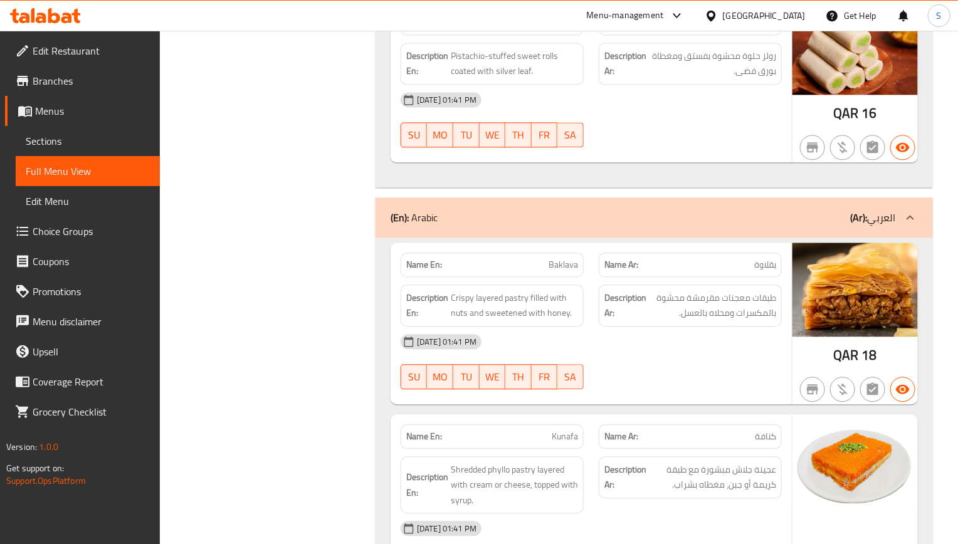
click at [546, 327] on div "Description En: Crispy layered pastry filled with nuts and sweetened with honey." at bounding box center [492, 306] width 183 height 42
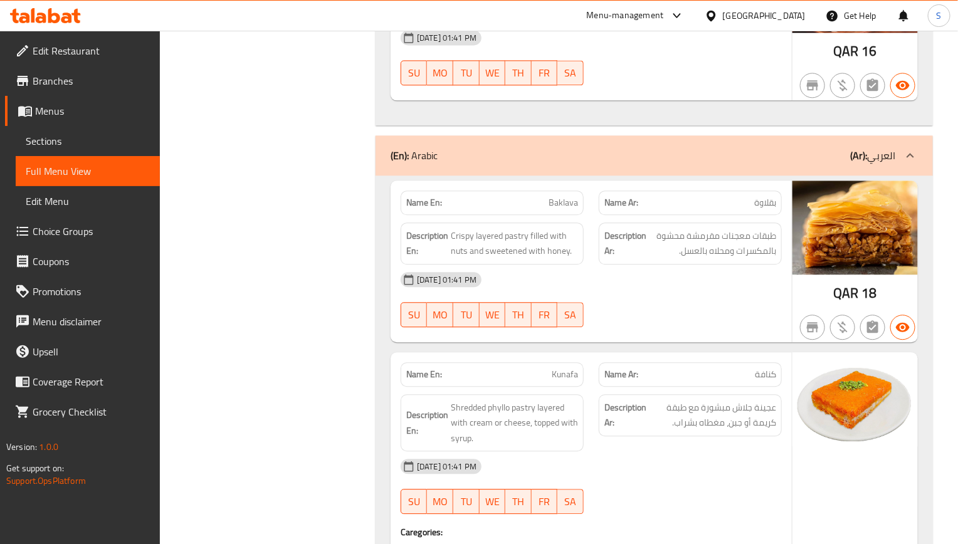
scroll to position [1166, 0]
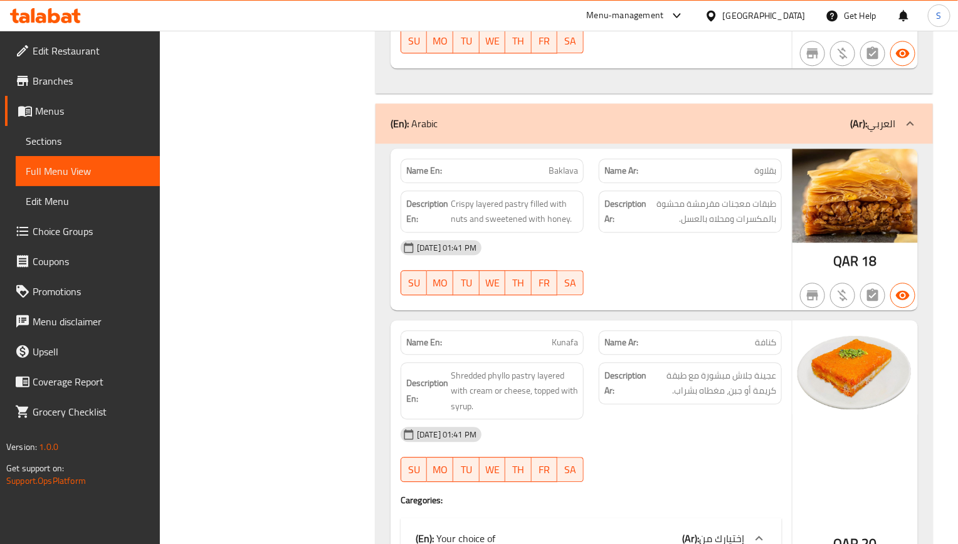
click at [709, 399] on span "عجينة جلاش مبشورة مع طبقة كريمة أو جبن، مغطاه بشراب." at bounding box center [712, 383] width 127 height 31
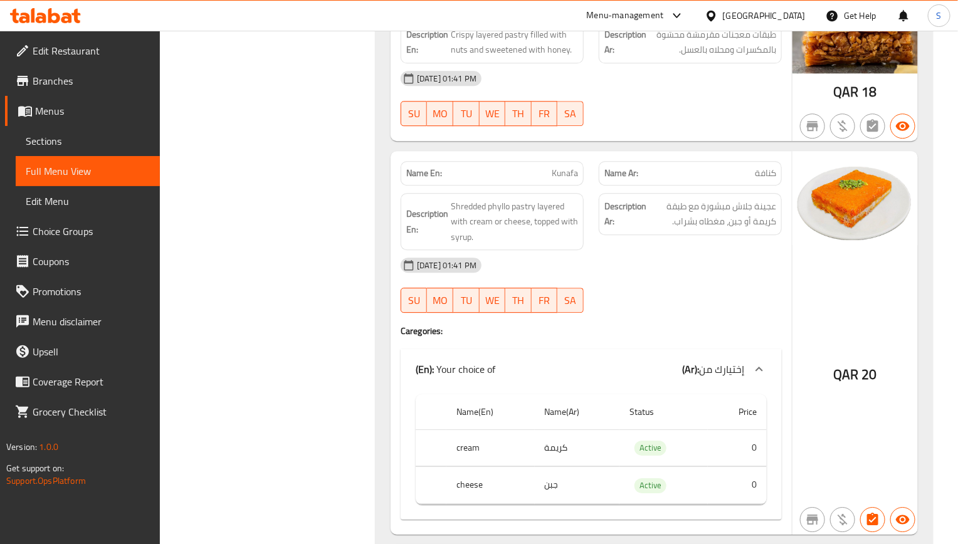
scroll to position [1354, 0]
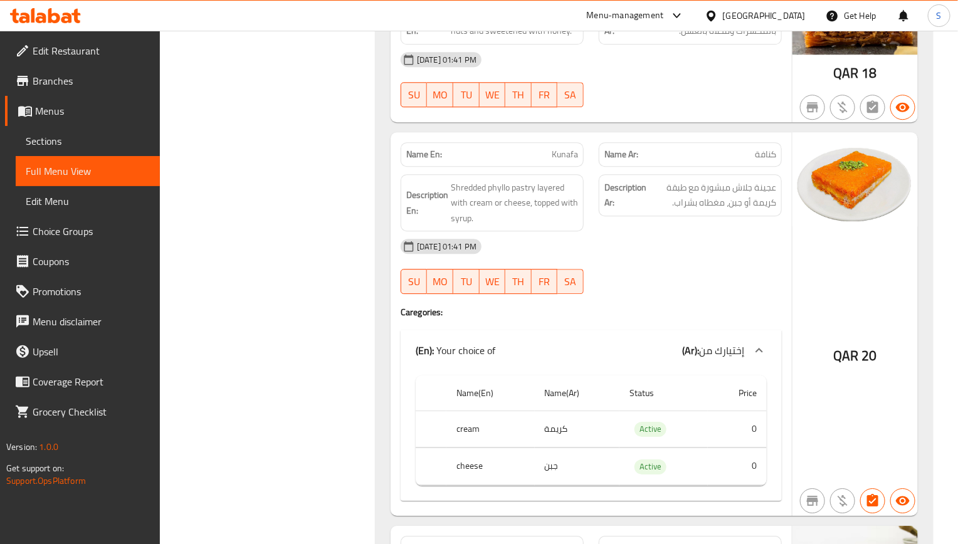
click at [741, 206] on span "عجينة جلاش مبشورة مع طبقة كريمة أو جبن، مغطاه بشراب." at bounding box center [712, 195] width 127 height 31
drag, startPoint x: 610, startPoint y: 204, endPoint x: 565, endPoint y: 85, distance: 126.8
click at [610, 204] on strong "Description Ar:" at bounding box center [625, 195] width 42 height 31
click at [631, 285] on div "04-09-2025 01:41 PM SU MO TU WE TH FR SA" at bounding box center [591, 266] width 396 height 70
click at [583, 294] on button "SA" at bounding box center [570, 281] width 26 height 25
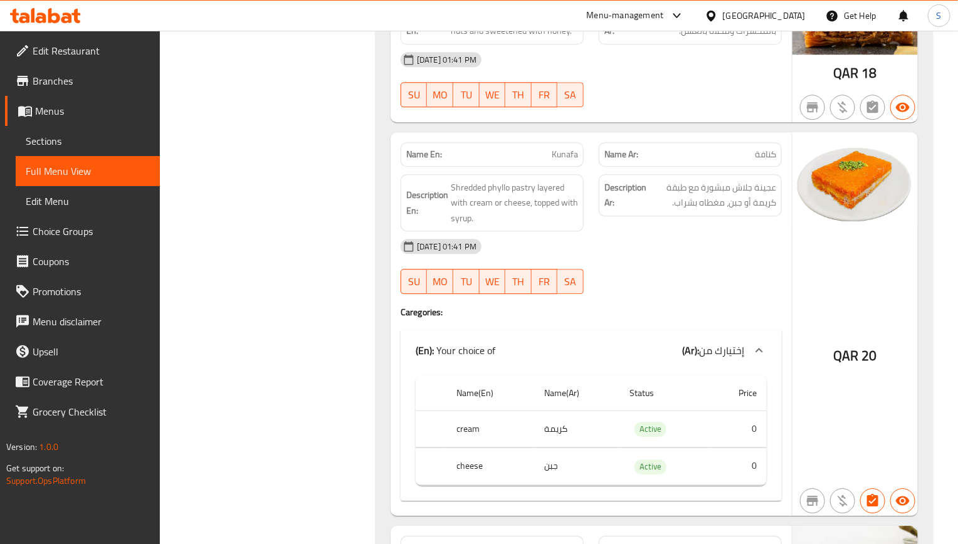
type button "6"
click at [493, 202] on span "Shredded phyllo pastry layered with cream or cheese, topped with syrup." at bounding box center [514, 203] width 127 height 46
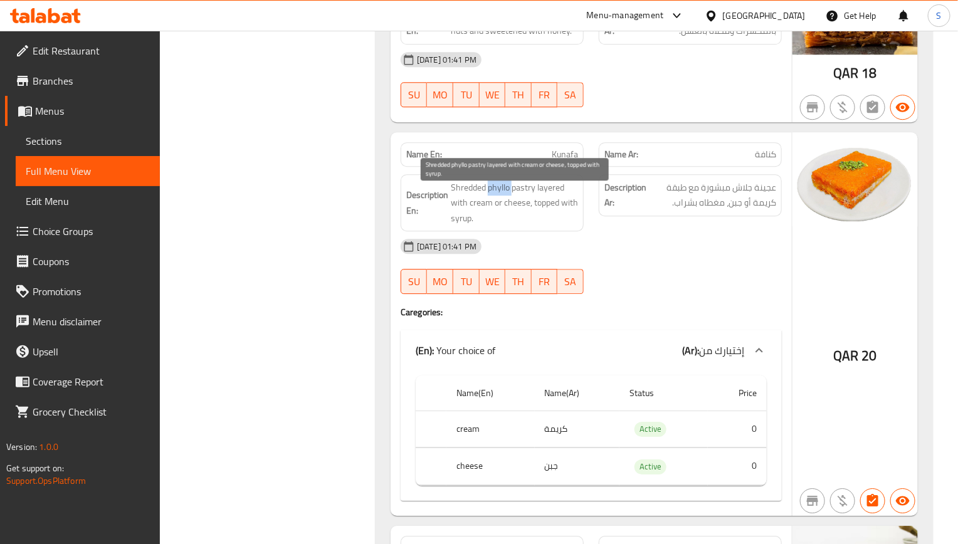
click at [493, 202] on span "Shredded phyllo pastry layered with cream or cheese, topped with syrup." at bounding box center [514, 203] width 127 height 46
copy span "phyllo"
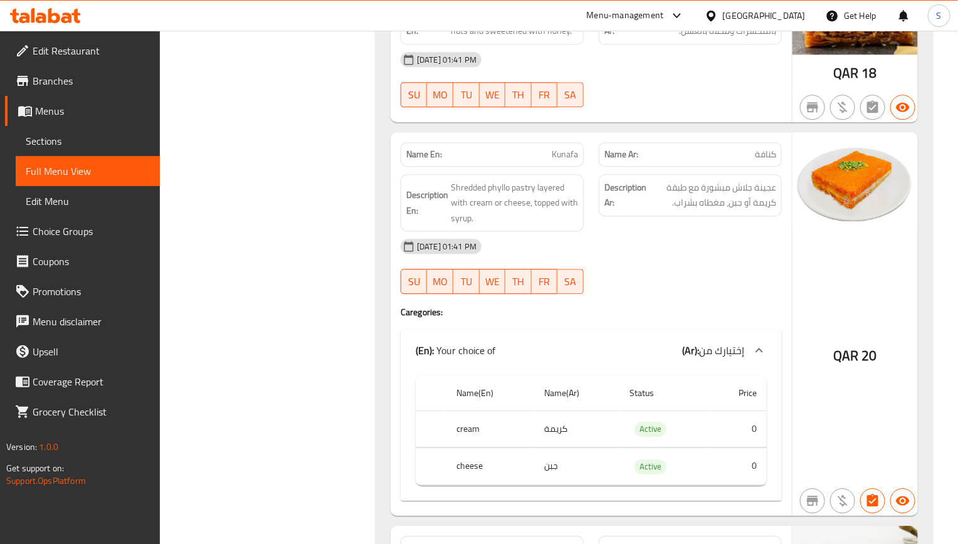
click at [753, 249] on div "[DATE] 01:41 PM" at bounding box center [591, 246] width 396 height 30
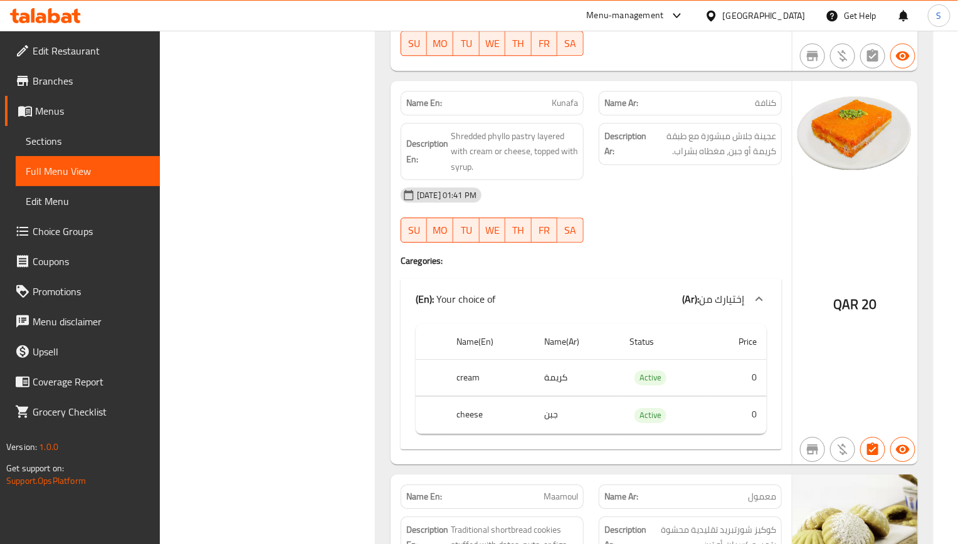
scroll to position [1448, 0]
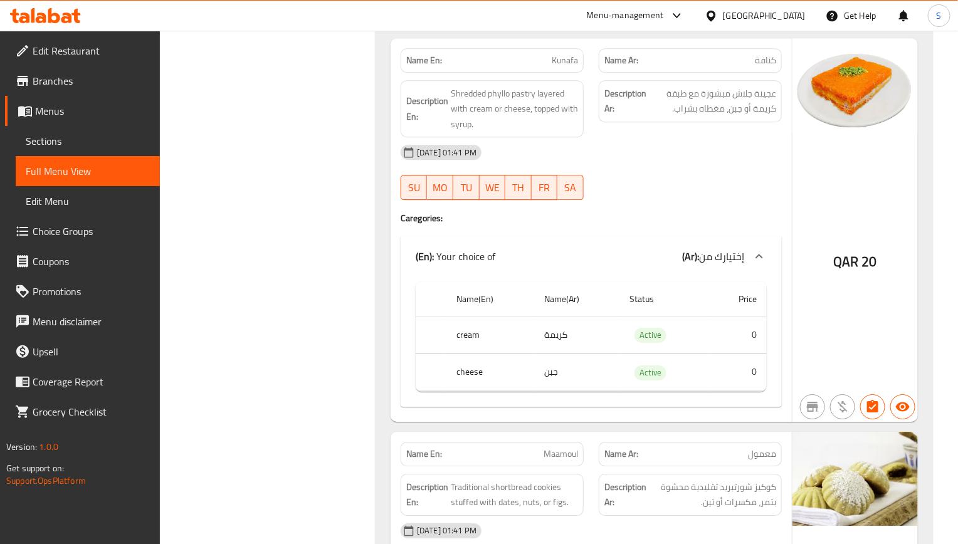
click at [781, 491] on div "Description Ar: كوكيز شورتبريد تقليدية محشوة بتمر، مكسرات أو تين." at bounding box center [690, 495] width 183 height 42
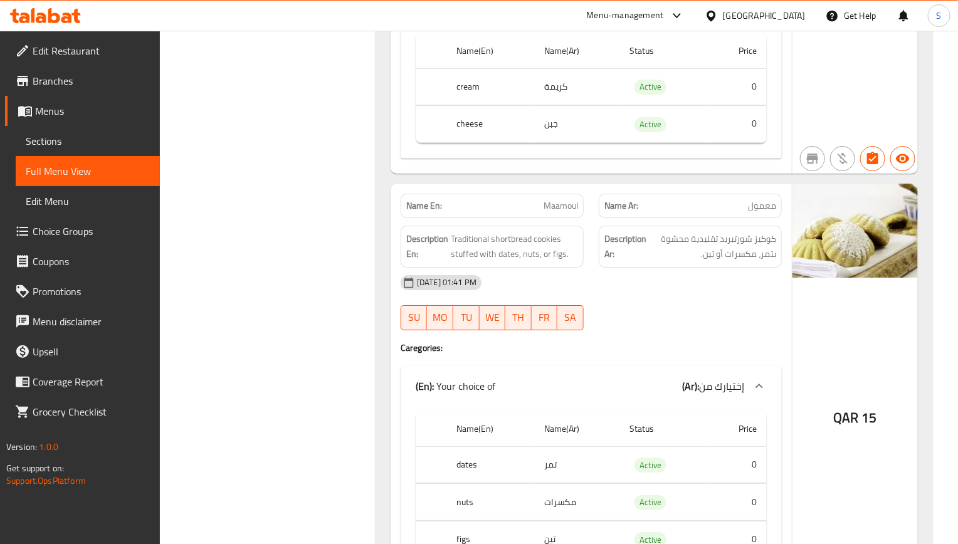
scroll to position [1730, 0]
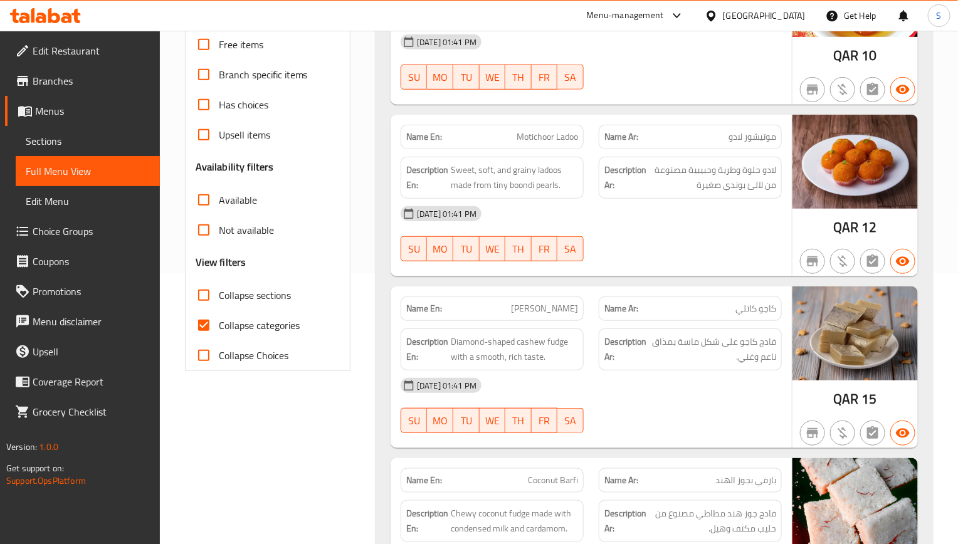
scroll to position [282, 0]
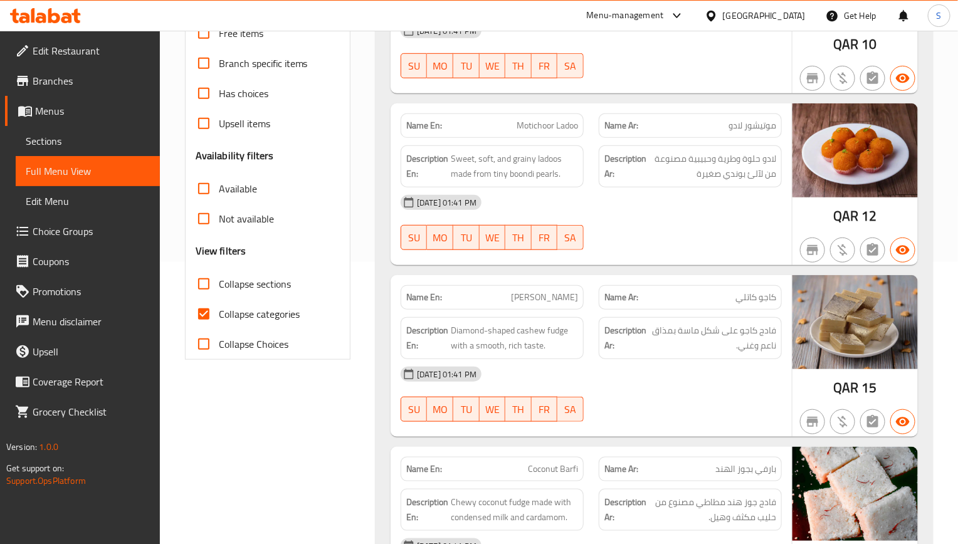
click at [203, 320] on input "Collapse categories" at bounding box center [204, 314] width 30 height 30
checkbox input "false"
click at [602, 300] on div "Name Ar: كاجو كاتلي" at bounding box center [690, 297] width 183 height 24
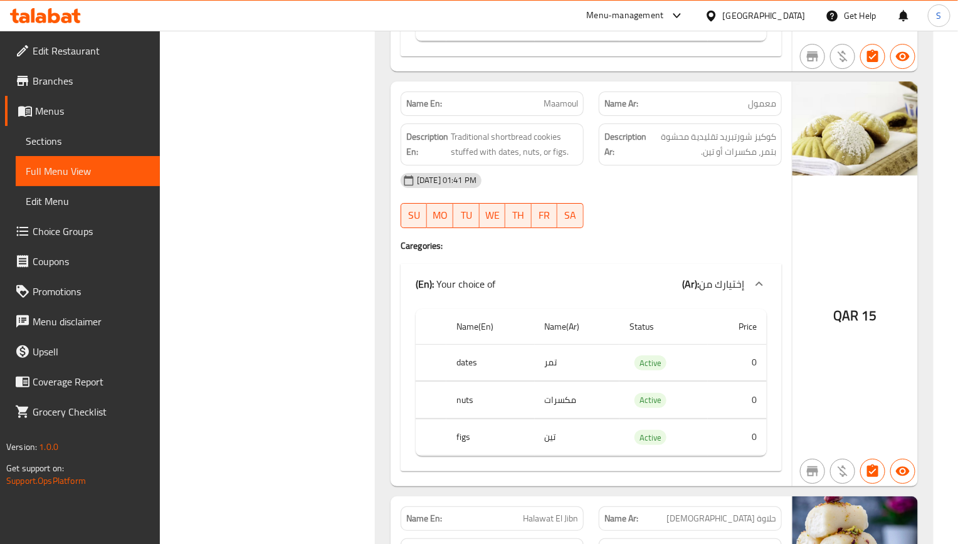
scroll to position [1870, 0]
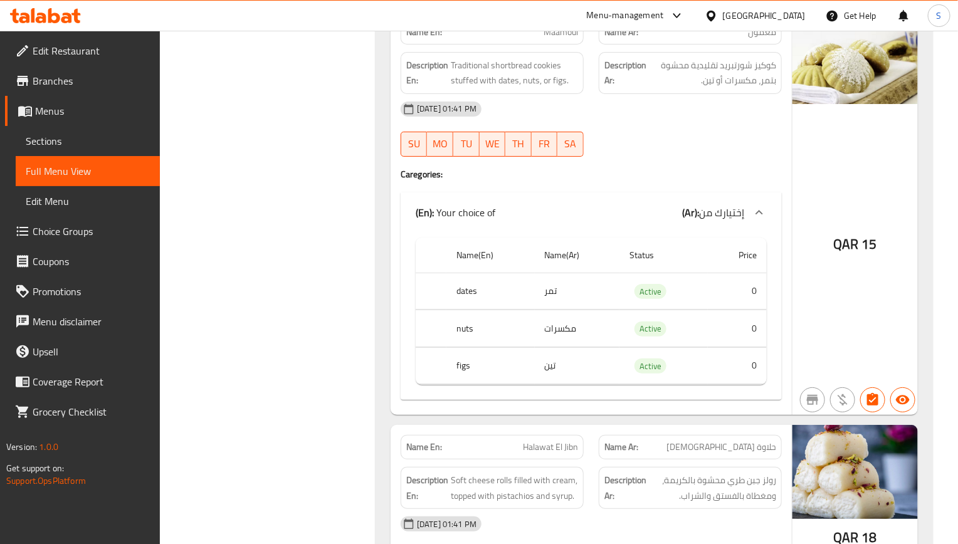
click at [617, 480] on div "Description Ar: رولز جبن طري محشوة بالكريمة، ومغطاة بالفستق والشراب." at bounding box center [690, 488] width 183 height 42
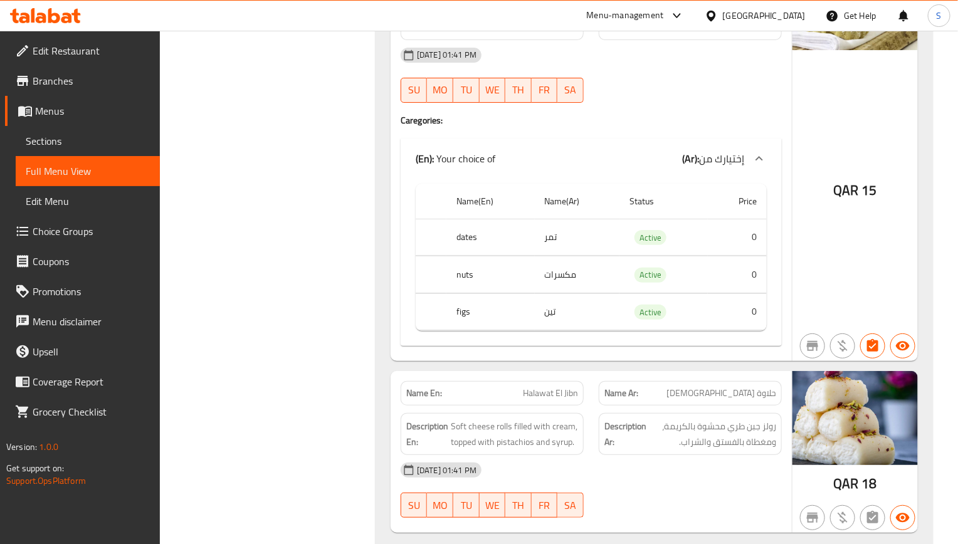
scroll to position [1977, 0]
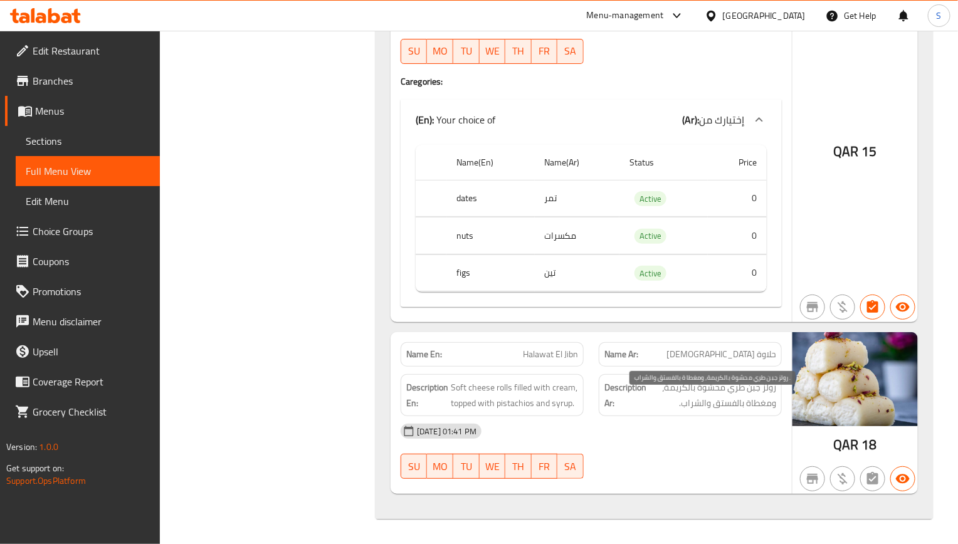
click at [685, 406] on span "رولز جبن طري محشوة بالكريمة، ومغطاة بالفستق والشراب." at bounding box center [712, 395] width 127 height 31
click at [559, 435] on div "[DATE] 01:41 PM" at bounding box center [591, 431] width 396 height 30
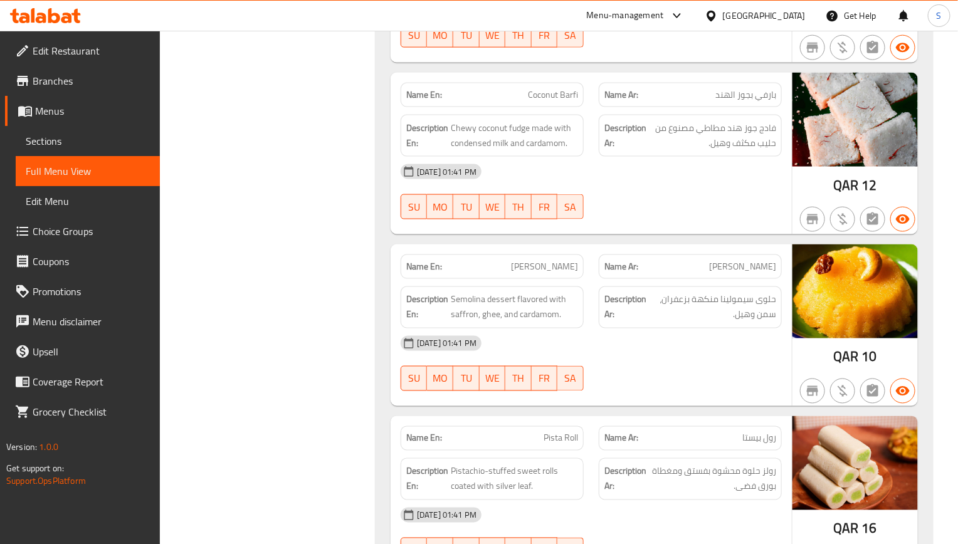
scroll to position [750, 0]
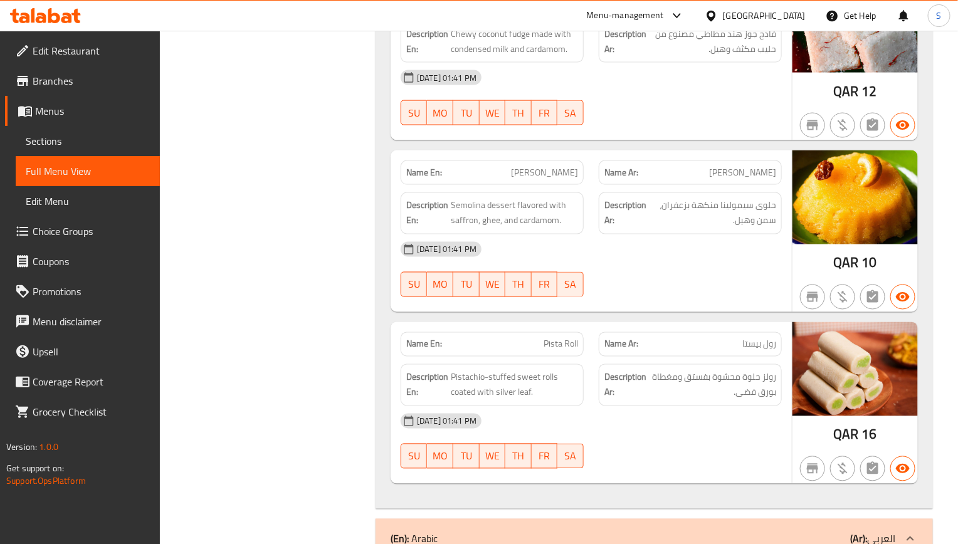
click at [488, 365] on div "Description En: Pistachio-stuffed sweet rolls coated with silver leaf." at bounding box center [492, 385] width 198 height 57
drag, startPoint x: 769, startPoint y: 397, endPoint x: 755, endPoint y: 367, distance: 33.4
click at [771, 397] on span "رولز حلوة محشوة بفستق ومغطاة بورق فضى." at bounding box center [712, 385] width 127 height 31
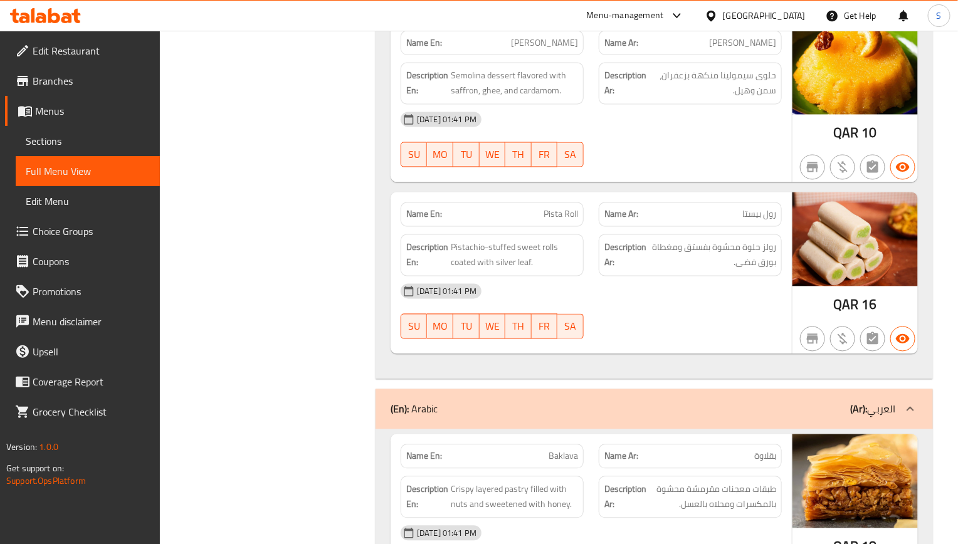
scroll to position [939, 0]
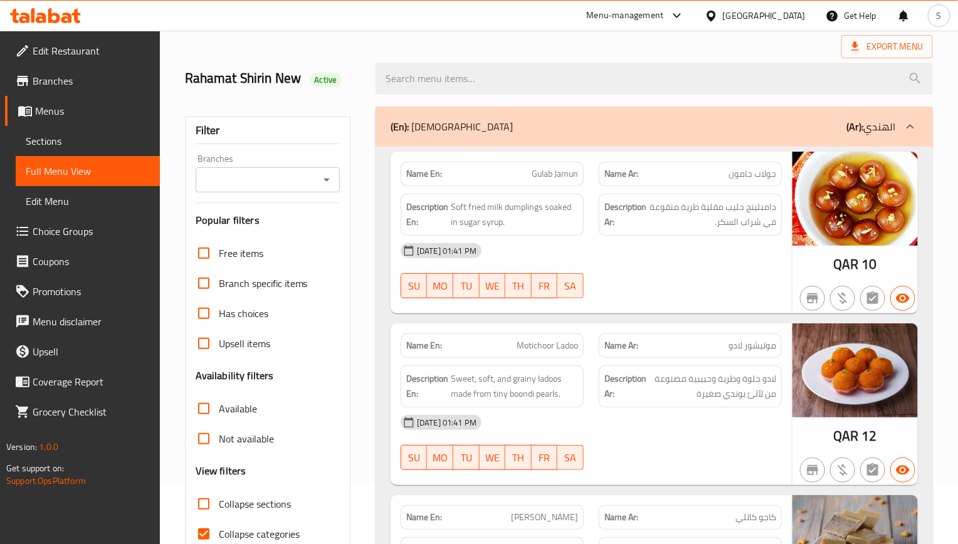
scroll to position [94, 0]
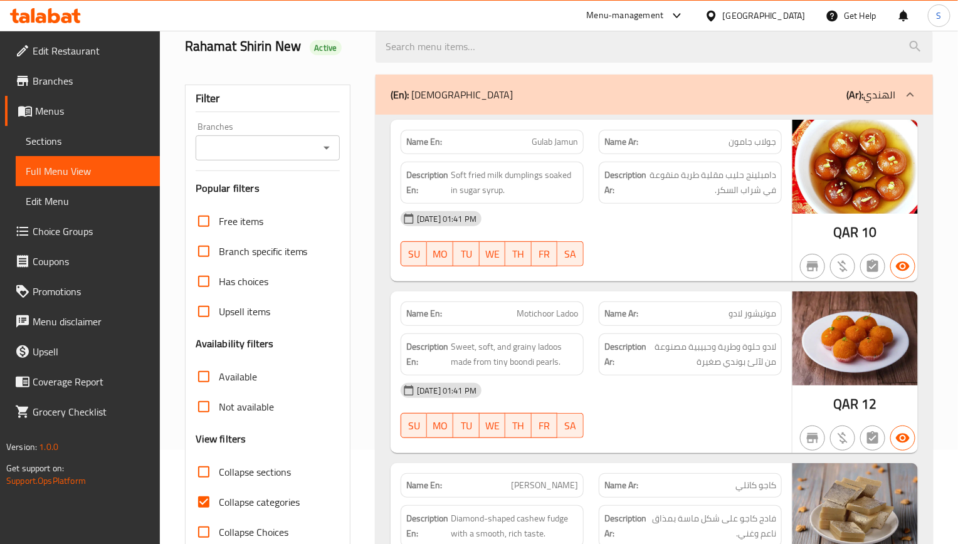
click at [197, 503] on input "Collapse categories" at bounding box center [204, 502] width 30 height 30
checkbox input "false"
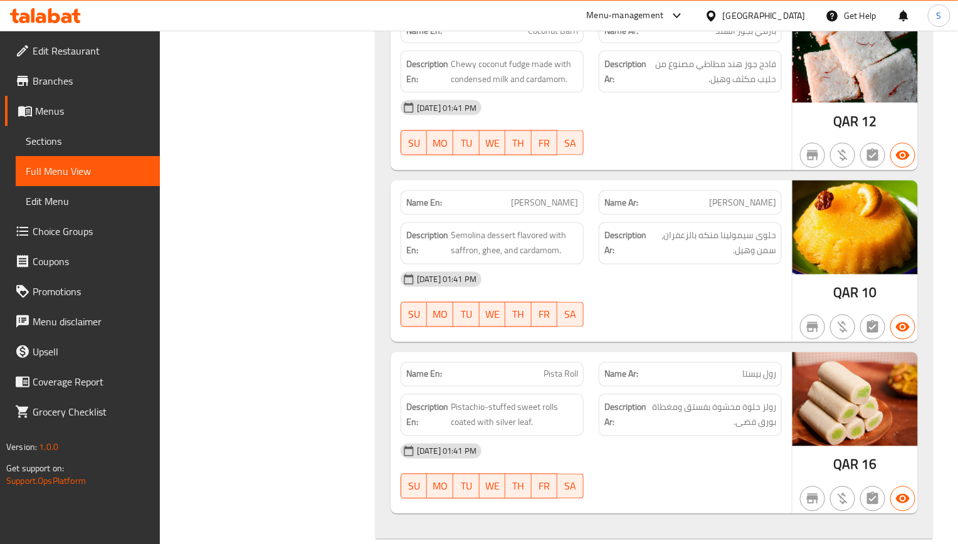
scroll to position [754, 0]
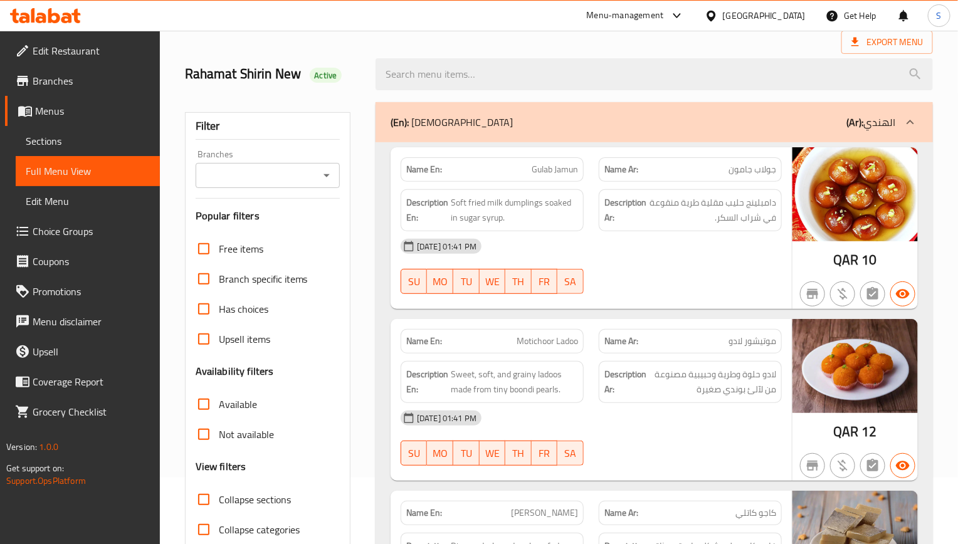
scroll to position [100, 0]
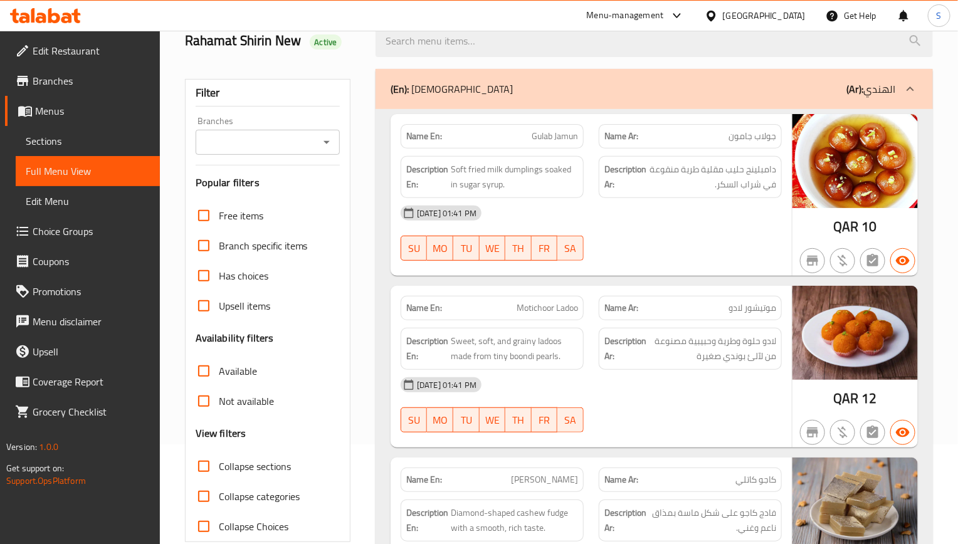
click at [671, 363] on span "لادو حلوة وطرية وحبيبية مصنوعة من لآلئ بوندي صغيرة" at bounding box center [712, 349] width 127 height 31
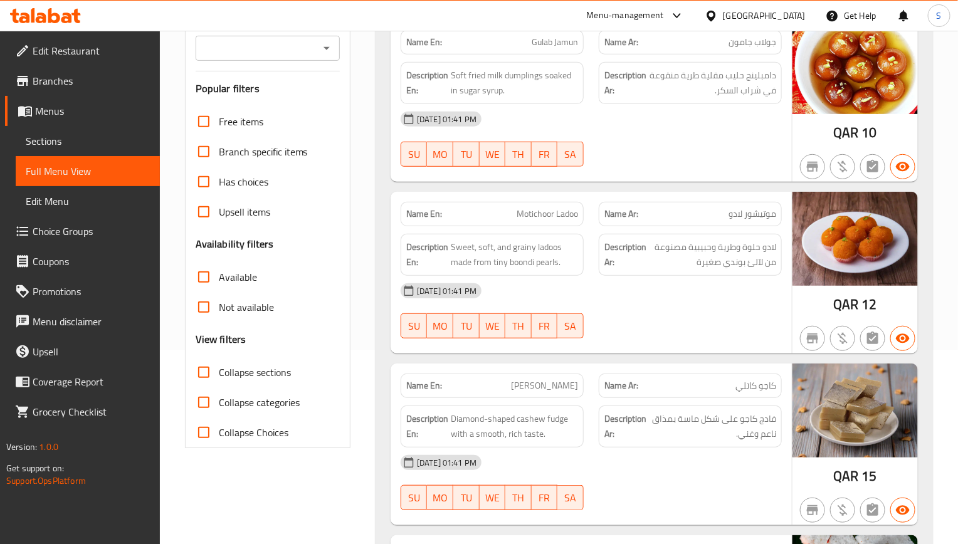
drag, startPoint x: 697, startPoint y: 341, endPoint x: 656, endPoint y: 239, distance: 109.8
click at [697, 341] on div at bounding box center [690, 338] width 198 height 15
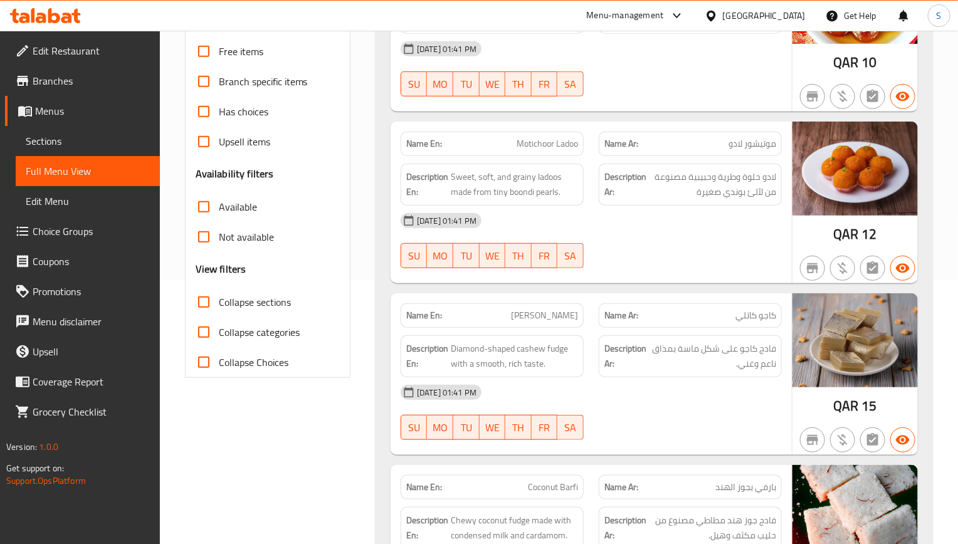
scroll to position [382, 0]
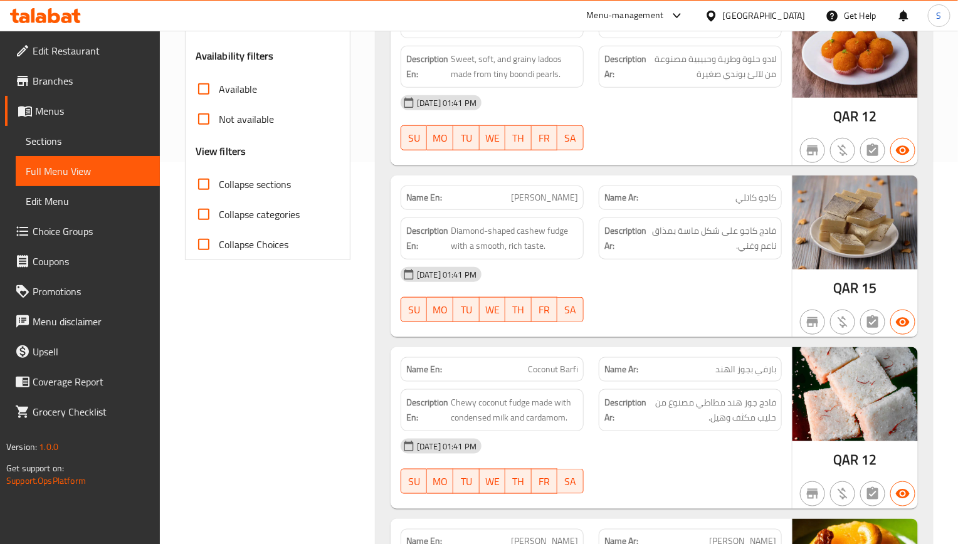
click at [591, 380] on div "Name Ar: بارفي بجوز الهند" at bounding box center [690, 369] width 198 height 39
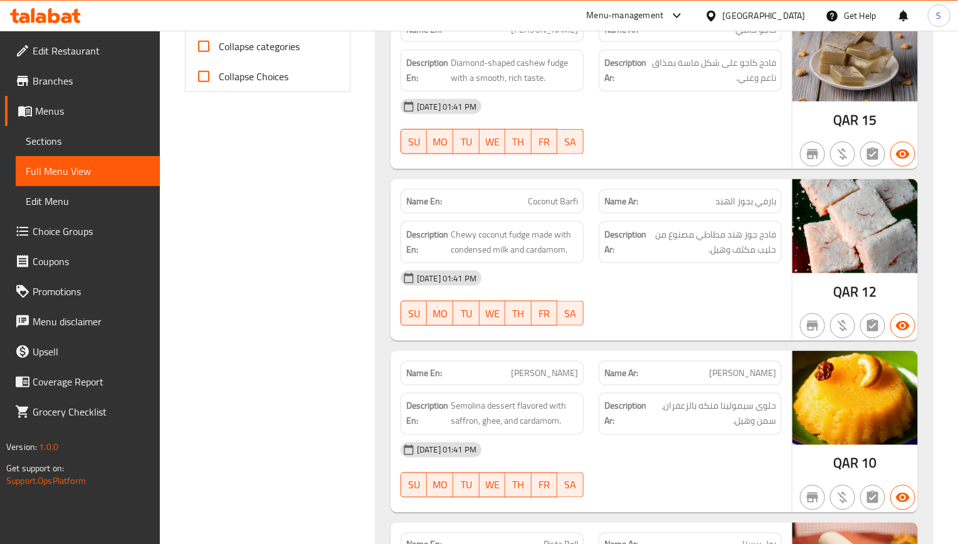
scroll to position [570, 0]
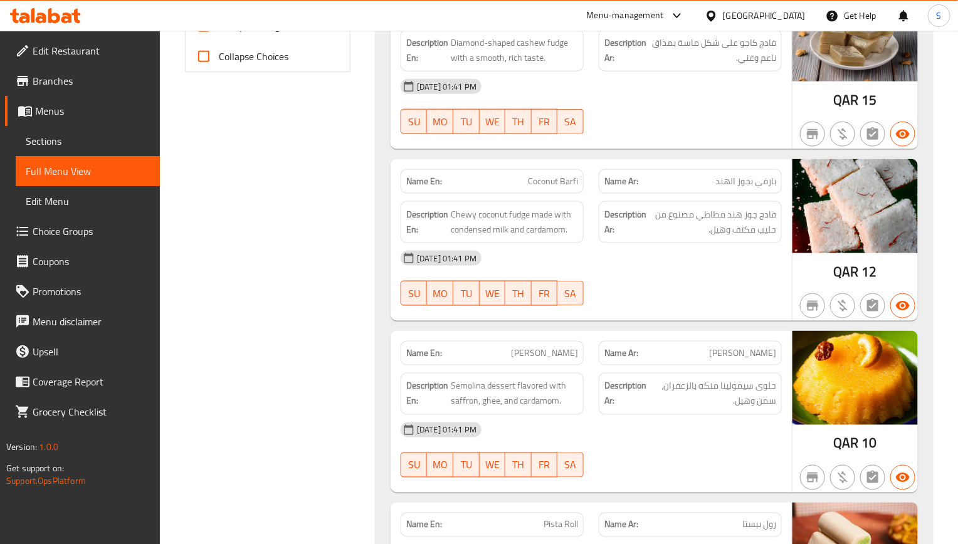
click at [598, 335] on div "Name En: Gulab Jamun Name Ar: جولاب جامون Description En: Soft fried milk dumpl…" at bounding box center [654, 164] width 557 height 1051
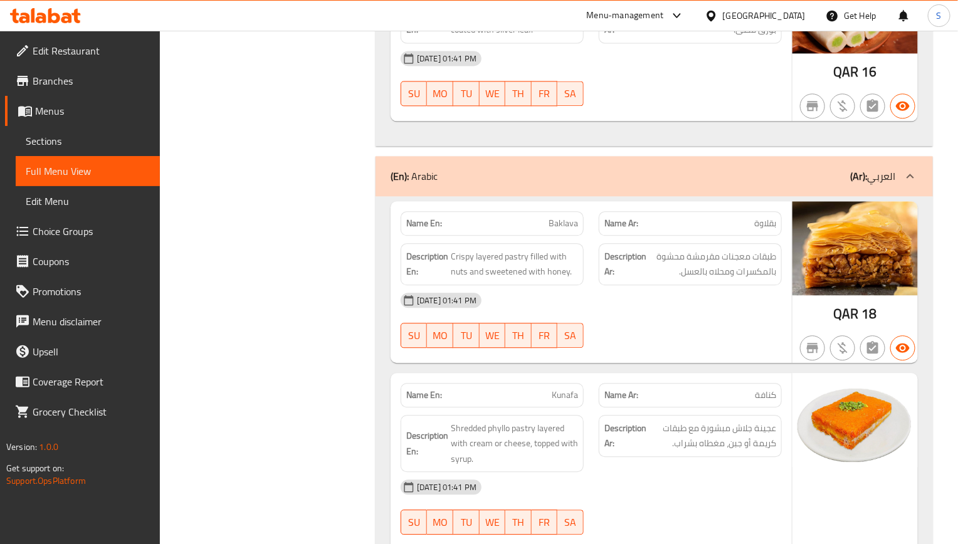
drag, startPoint x: 609, startPoint y: 297, endPoint x: 606, endPoint y: 271, distance: 26.6
click at [609, 297] on div "04-09-2025 01:41 PM" at bounding box center [591, 300] width 396 height 30
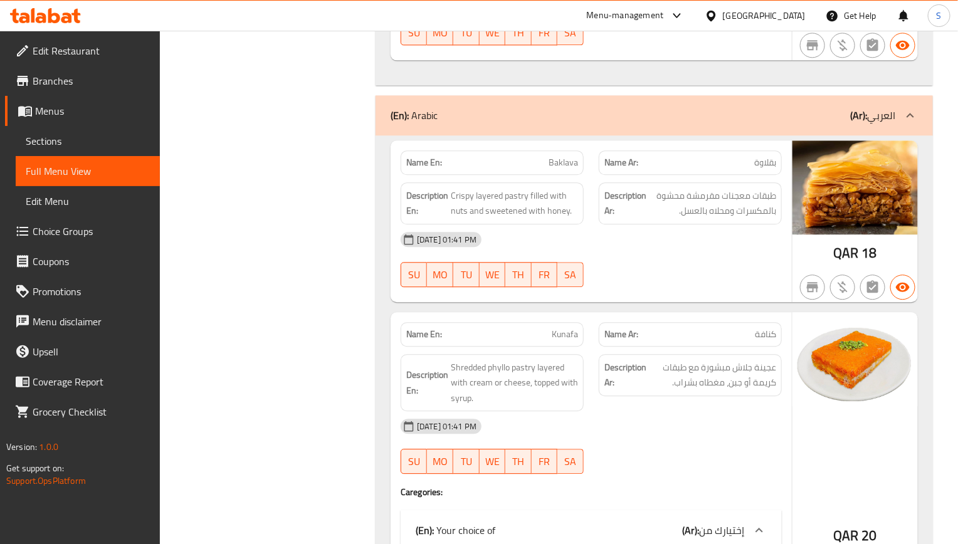
scroll to position [1208, 0]
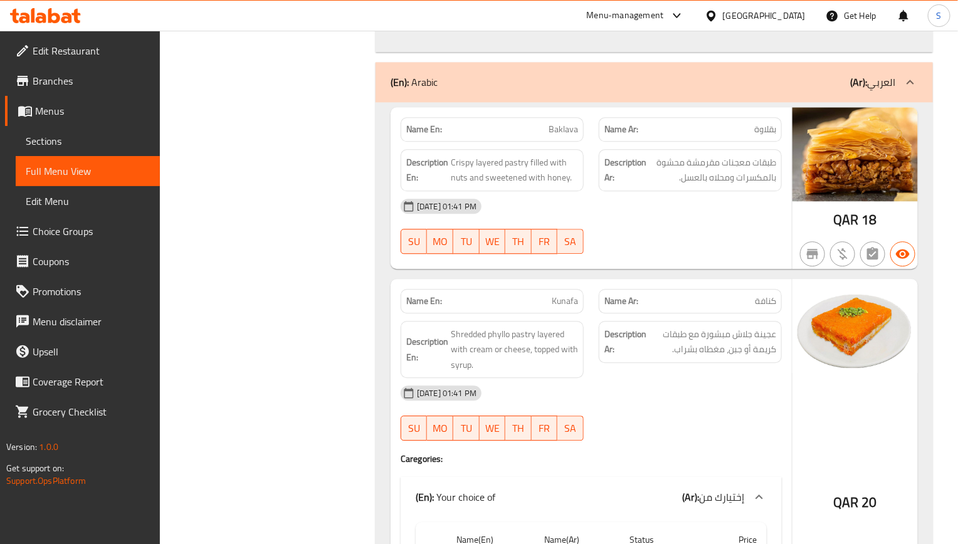
click at [446, 308] on p "Name En: Kunafa" at bounding box center [492, 301] width 172 height 13
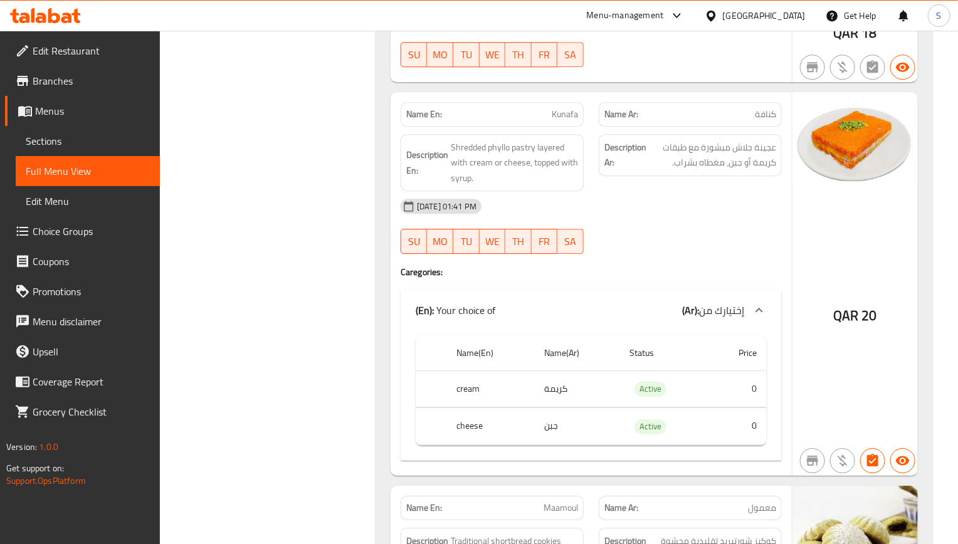
scroll to position [1396, 0]
click at [389, 275] on div "Name En: Baklava Name Ar: بقلاوة Description En: Crispy layered pastry filled w…" at bounding box center [654, 500] width 557 height 1172
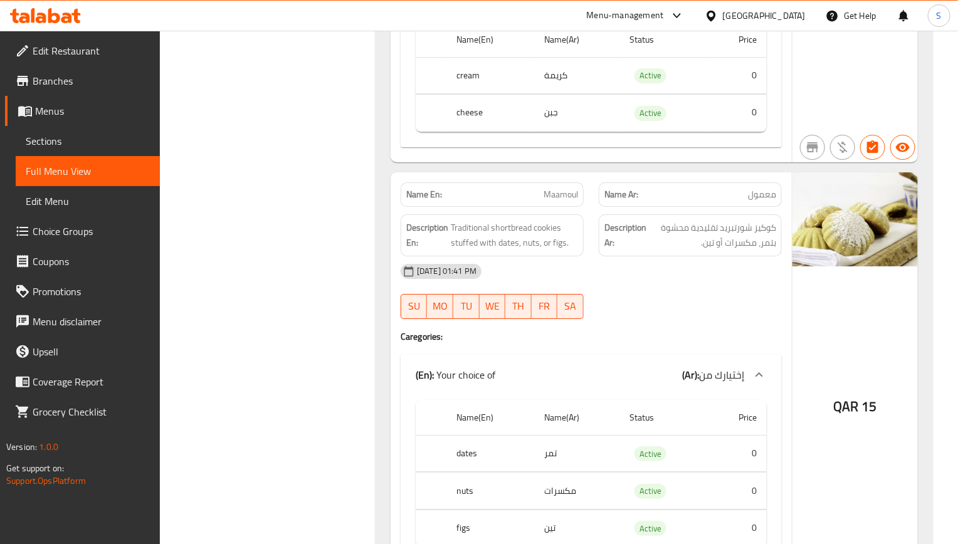
scroll to position [1802, 0]
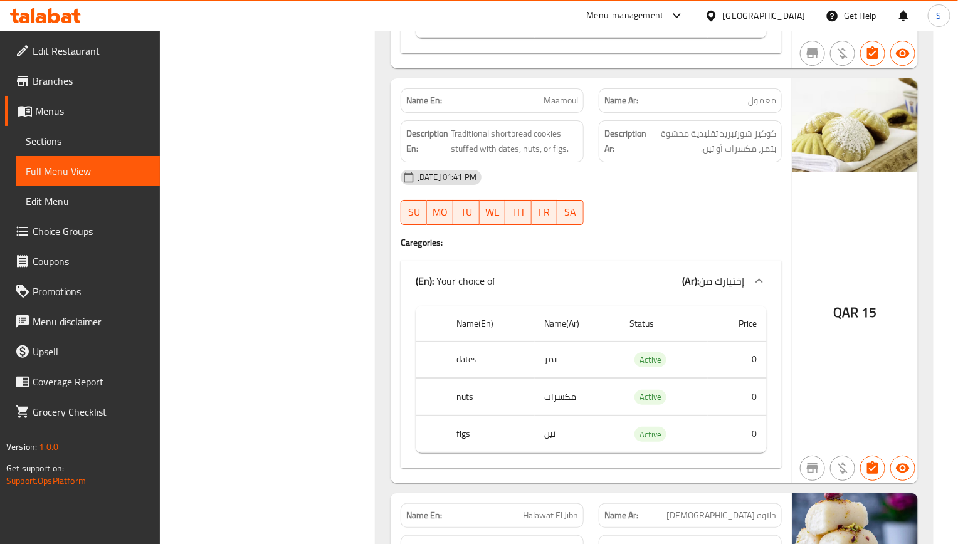
click at [379, 347] on div "Name En: Baklava Name Ar: بقلاوة Description En: Crispy layered pastry filled w…" at bounding box center [654, 94] width 557 height 1172
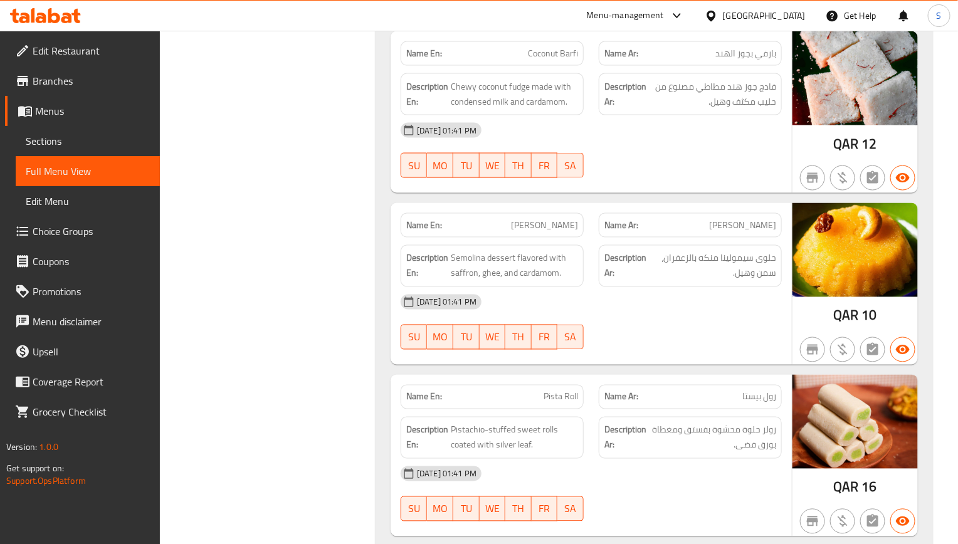
click at [546, 389] on div "Name En: Pista Roll" at bounding box center [492, 396] width 198 height 39
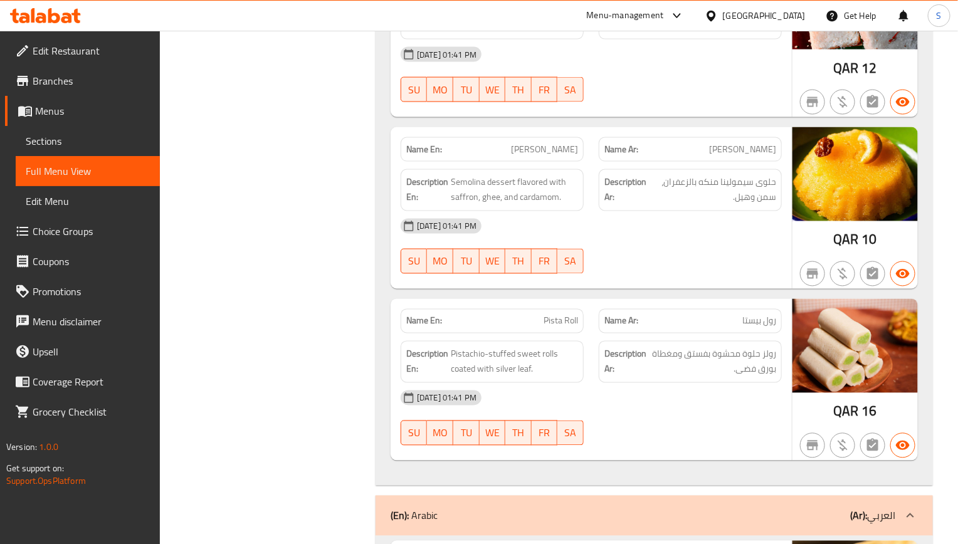
scroll to position [886, 0]
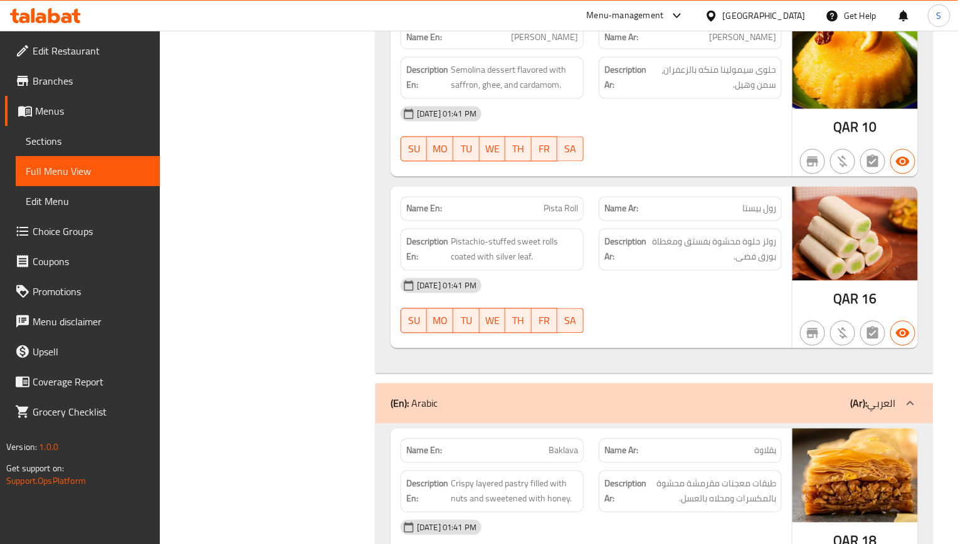
click at [719, 162] on div at bounding box center [690, 161] width 198 height 15
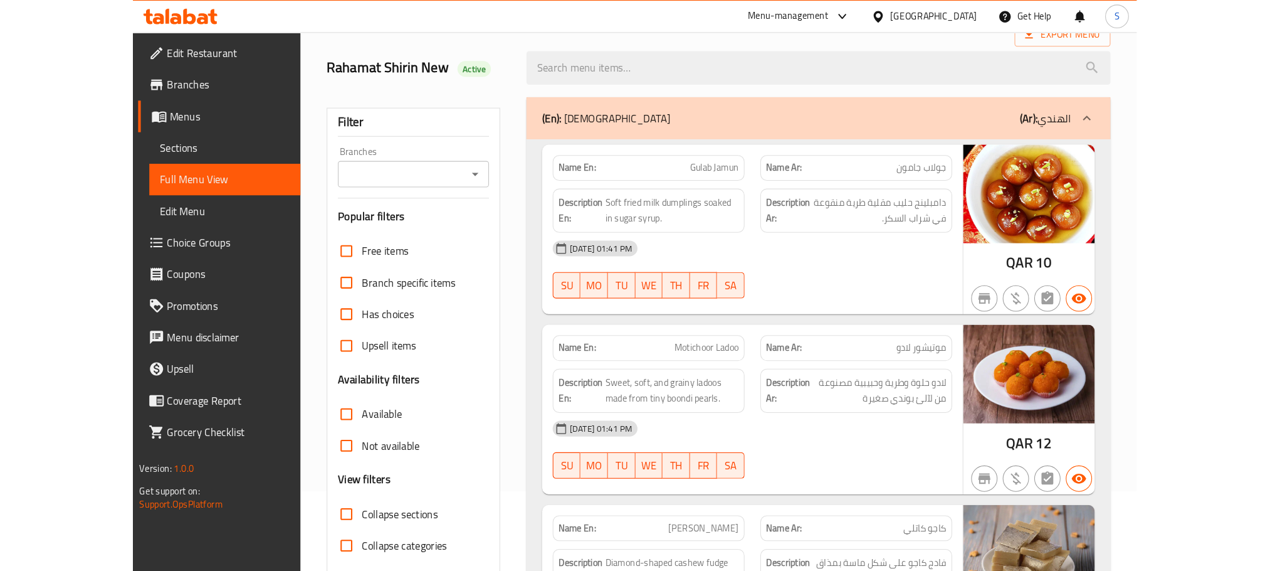
scroll to position [0, 0]
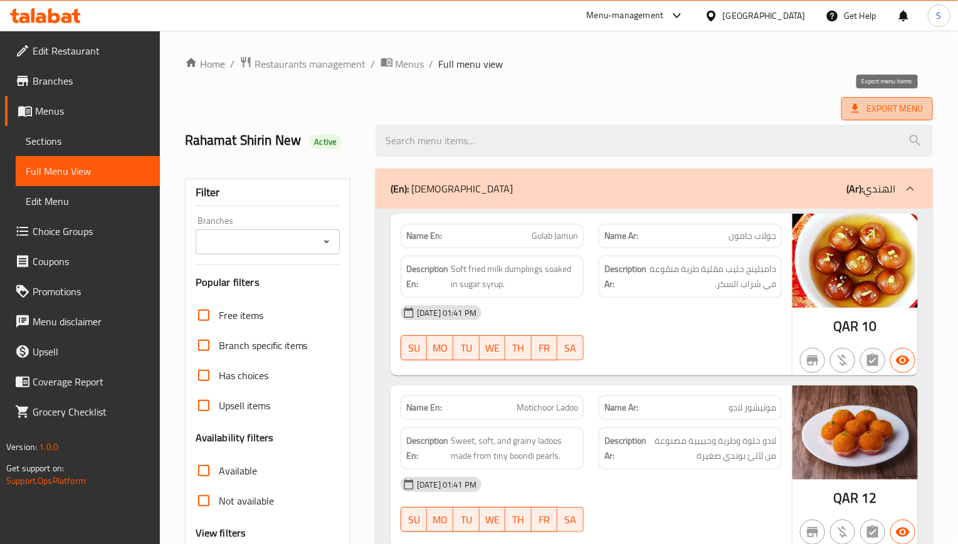
click at [888, 104] on span "Export Menu" at bounding box center [886, 109] width 71 height 16
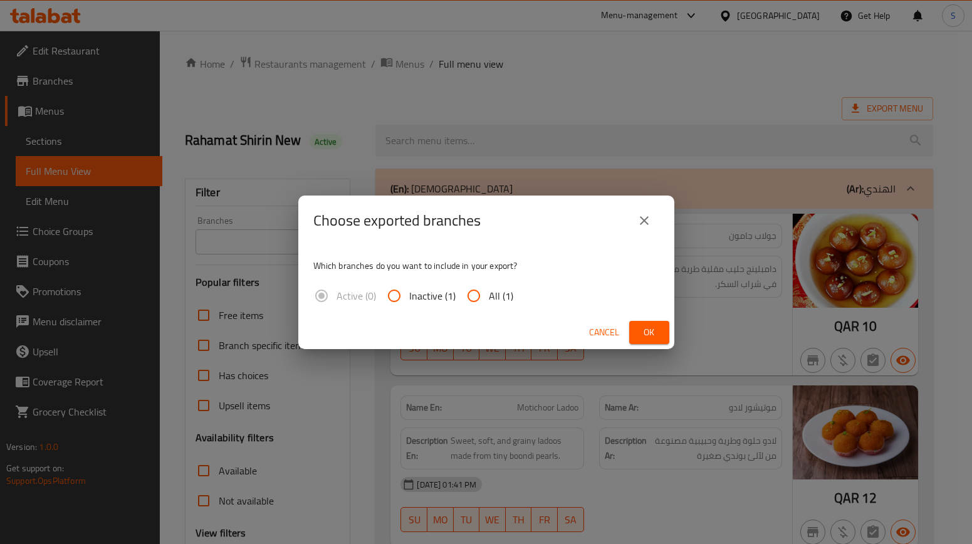
click at [490, 293] on span "All (1)" at bounding box center [501, 295] width 24 height 15
click at [489, 293] on input "All (1)" at bounding box center [474, 296] width 30 height 30
radio input "true"
click at [657, 325] on span "Ok" at bounding box center [650, 333] width 20 height 16
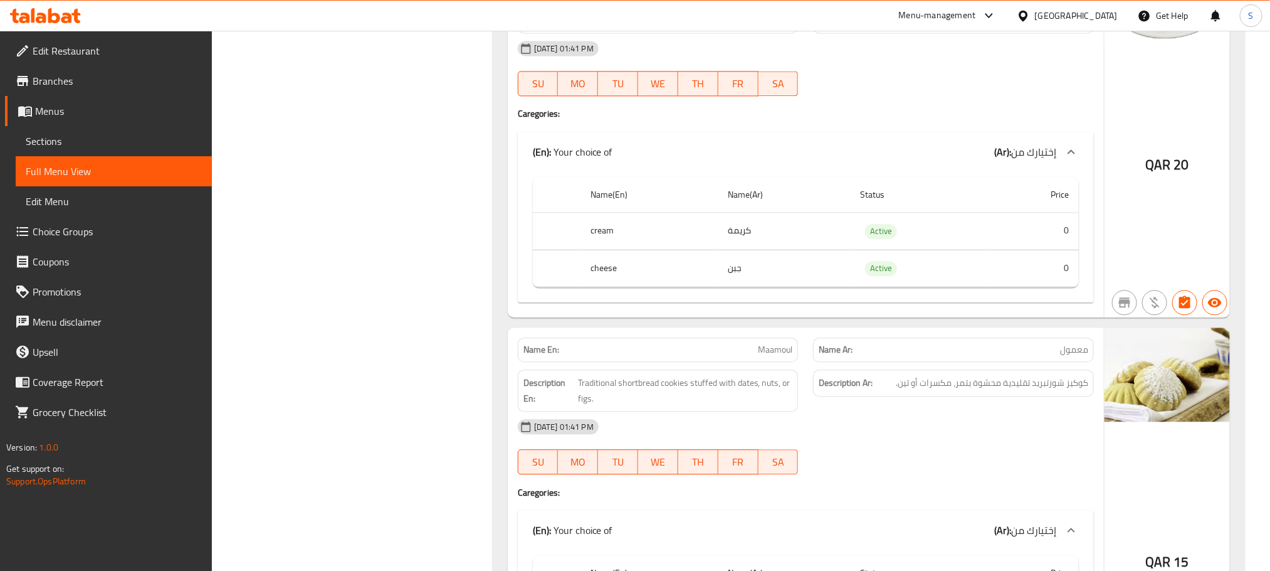
scroll to position [1716, 0]
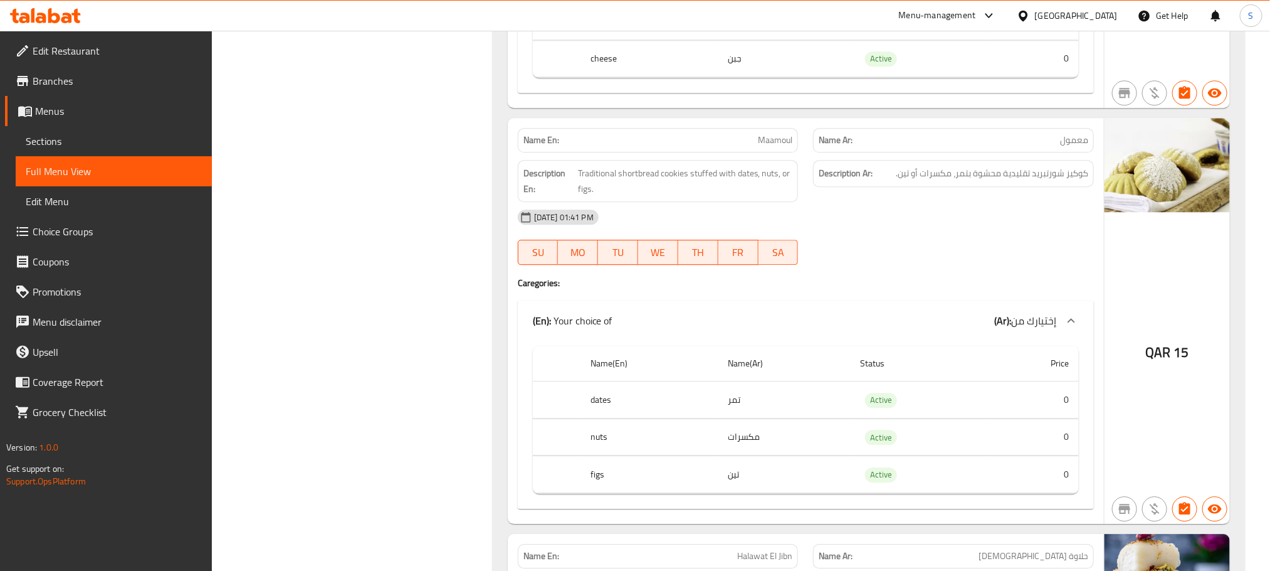
click at [779, 147] on span "Maamoul" at bounding box center [775, 140] width 34 height 13
copy span "Maamoul"
click at [604, 196] on span "Traditional shortbread cookies stuffed with dates, nuts, or figs." at bounding box center [685, 181] width 215 height 31
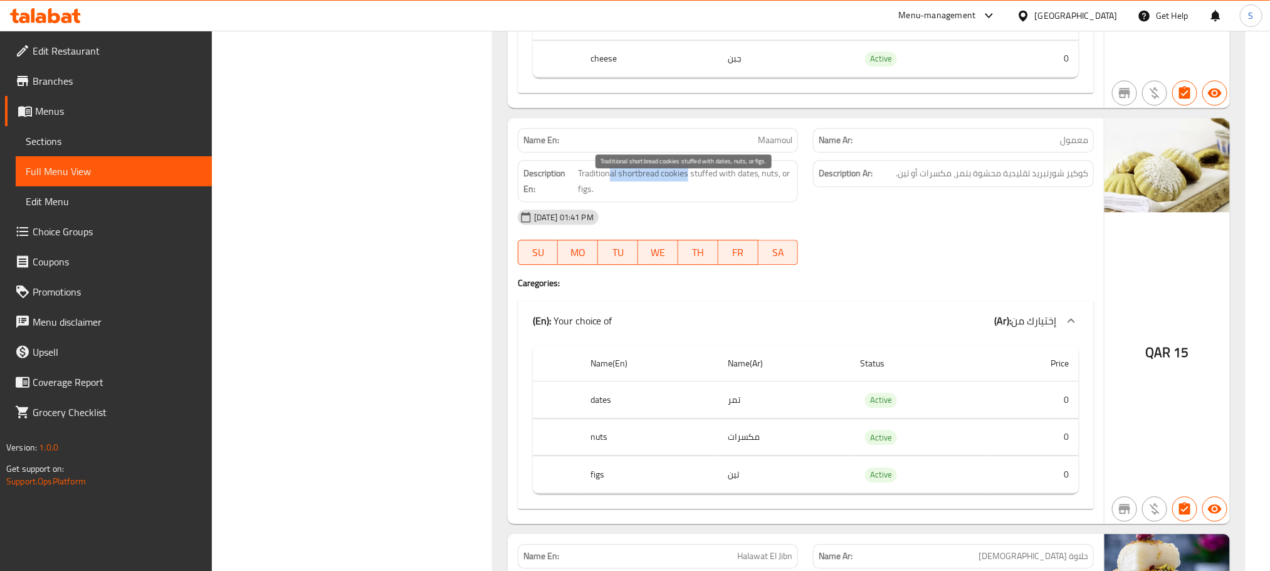
drag, startPoint x: 612, startPoint y: 184, endPoint x: 688, endPoint y: 185, distance: 76.5
click at [688, 185] on span "Traditional shortbread cookies stuffed with dates, nuts, or figs." at bounding box center [685, 181] width 215 height 31
copy span "al shortbread cookies"
click at [920, 232] on div "04-09-2025 01:41 PM" at bounding box center [805, 217] width 591 height 30
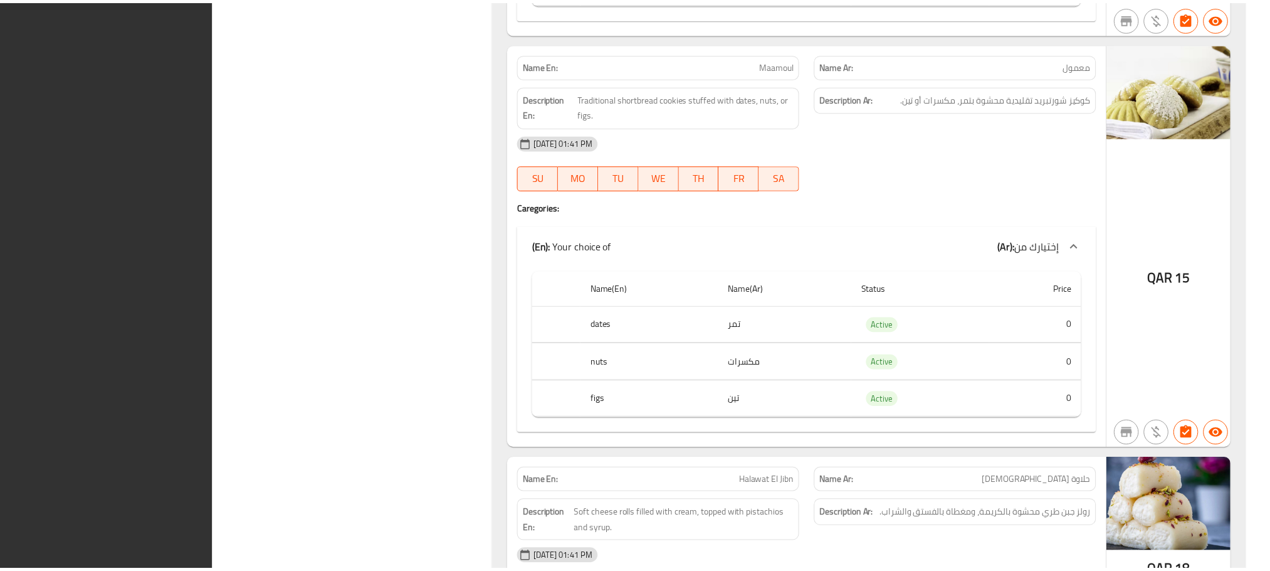
scroll to position [1889, 0]
